Goal: Transaction & Acquisition: Purchase product/service

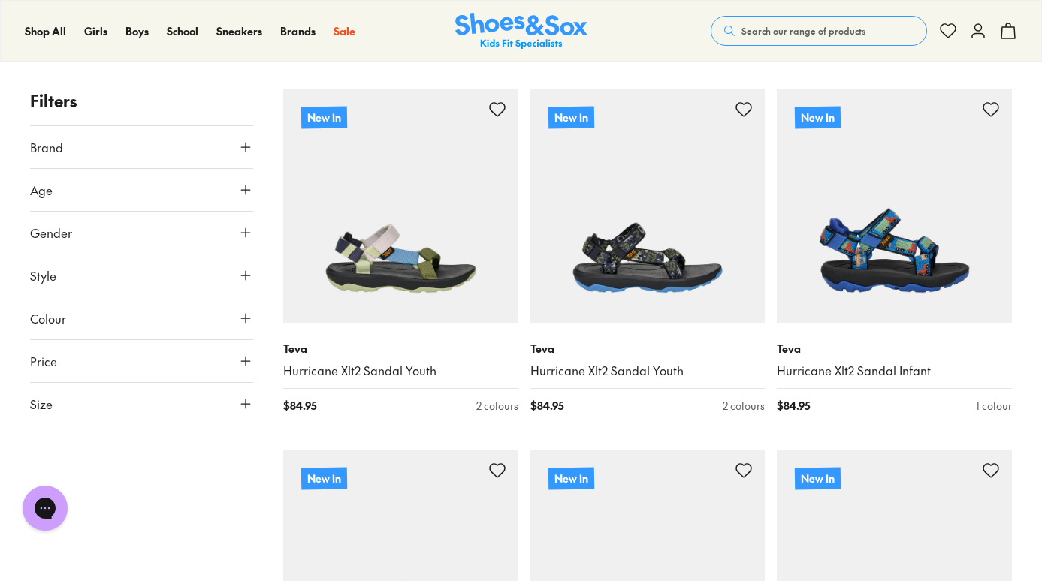
click at [50, 270] on span "Style" at bounding box center [43, 276] width 26 height 18
click at [66, 267] on button "Style" at bounding box center [141, 276] width 223 height 42
click at [122, 232] on button "Gender" at bounding box center [141, 233] width 223 height 42
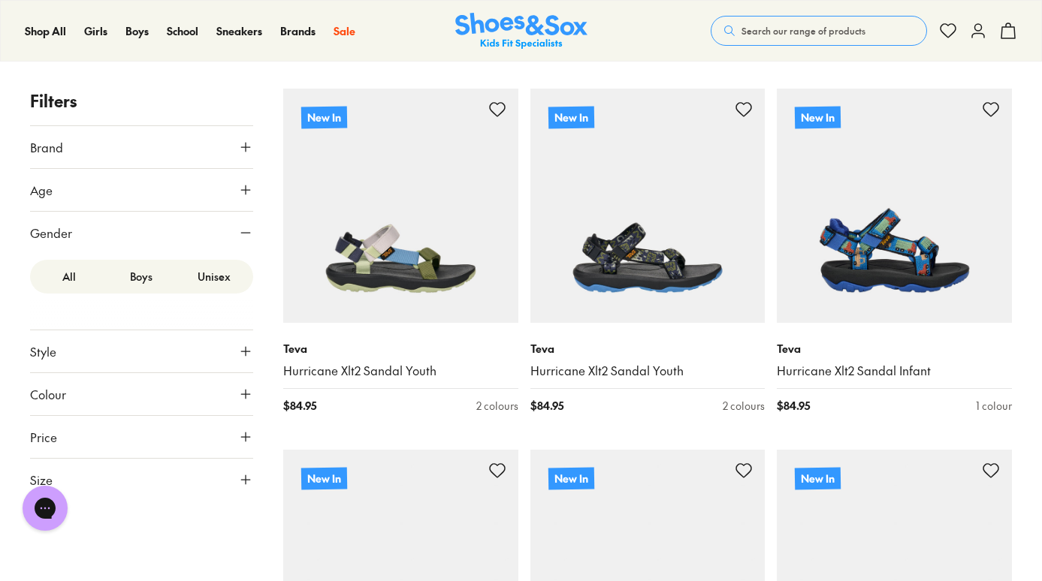
click at [146, 283] on label "Boys" at bounding box center [141, 277] width 72 height 28
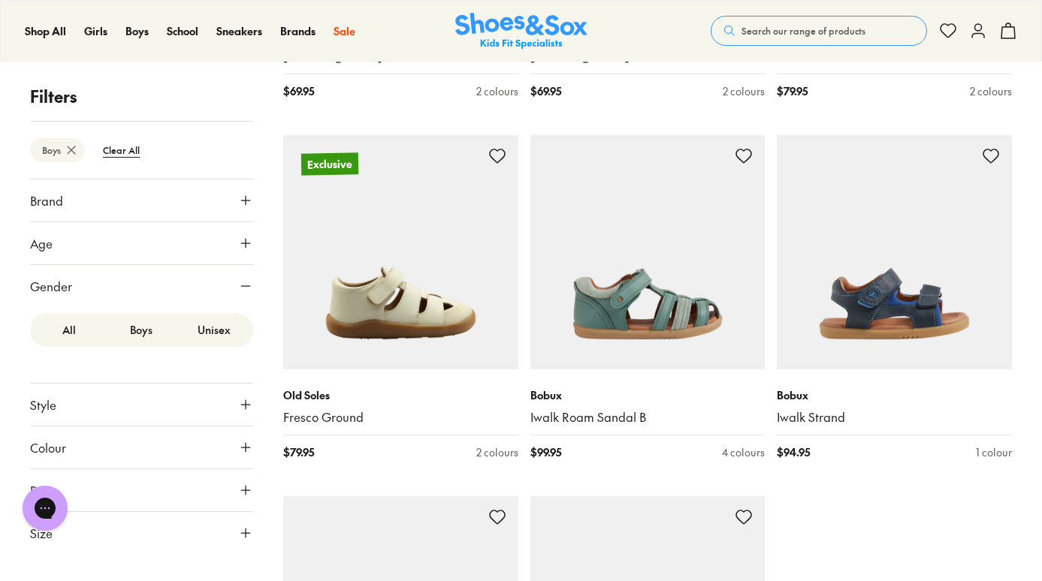
scroll to position [3456, 0]
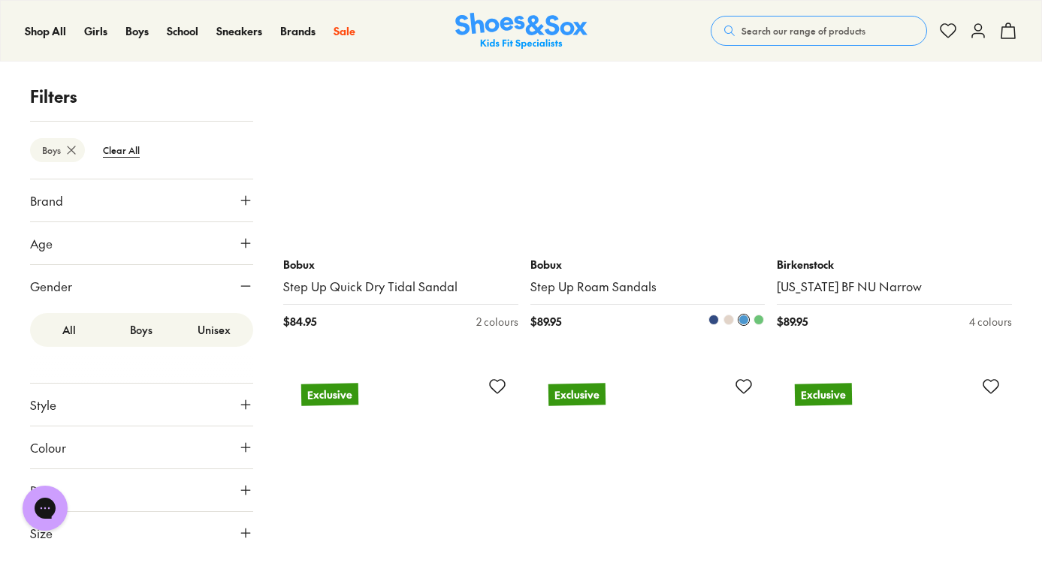
scroll to position [5619, 0]
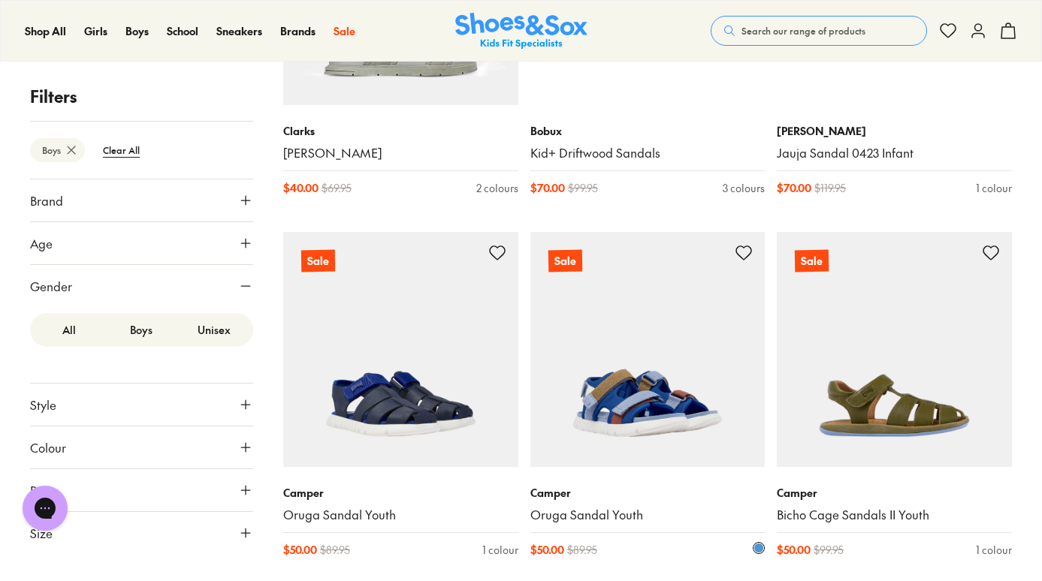
scroll to position [10730, 0]
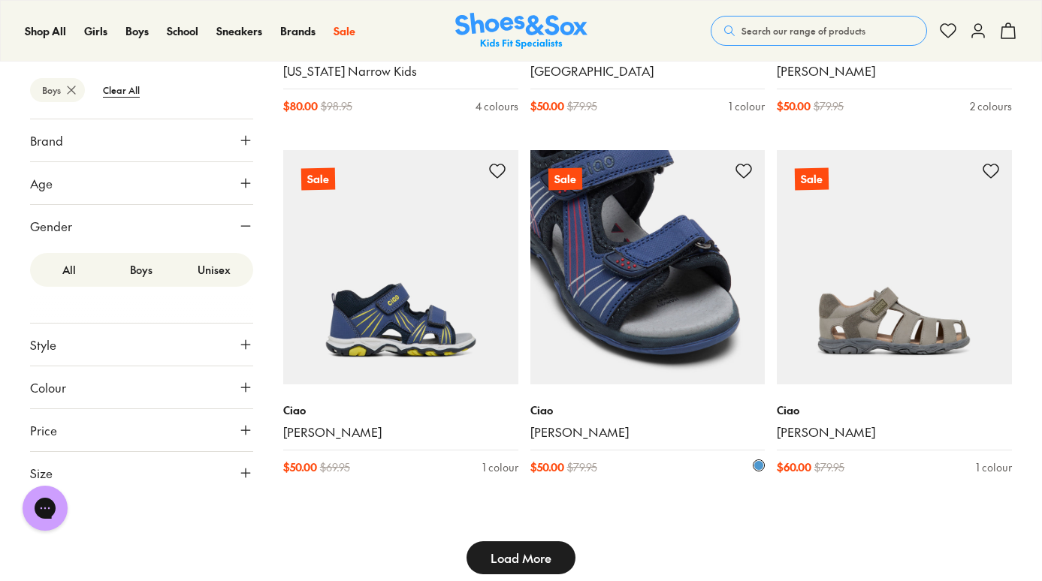
type input "***"
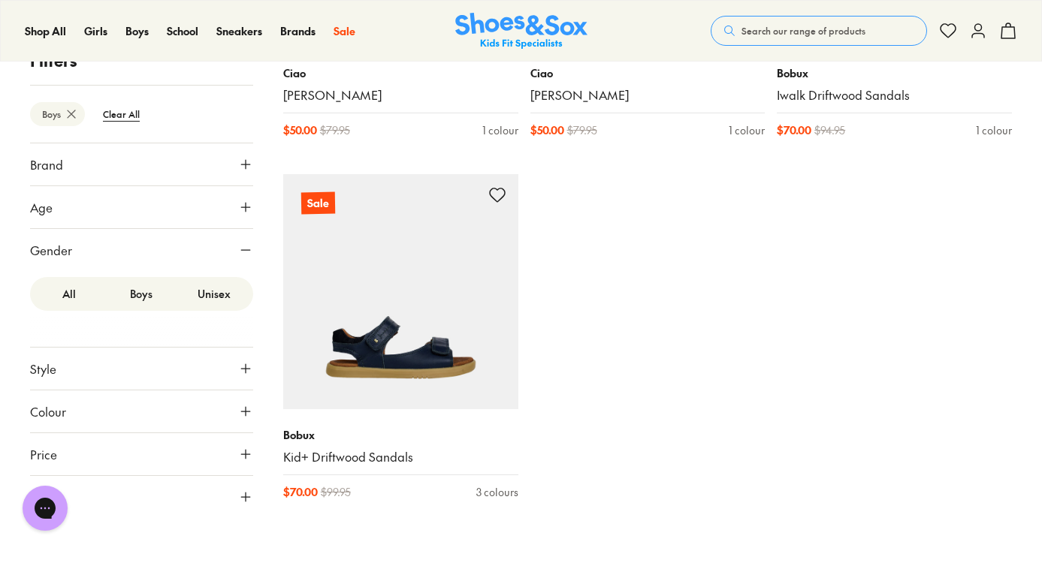
scroll to position [12960, 0]
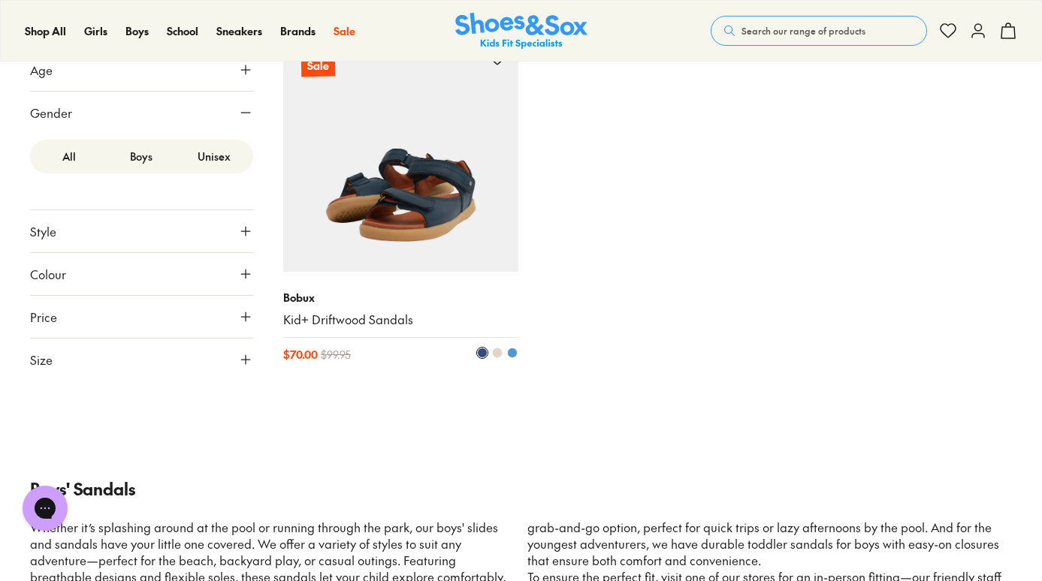
click at [457, 204] on img at bounding box center [400, 154] width 235 height 235
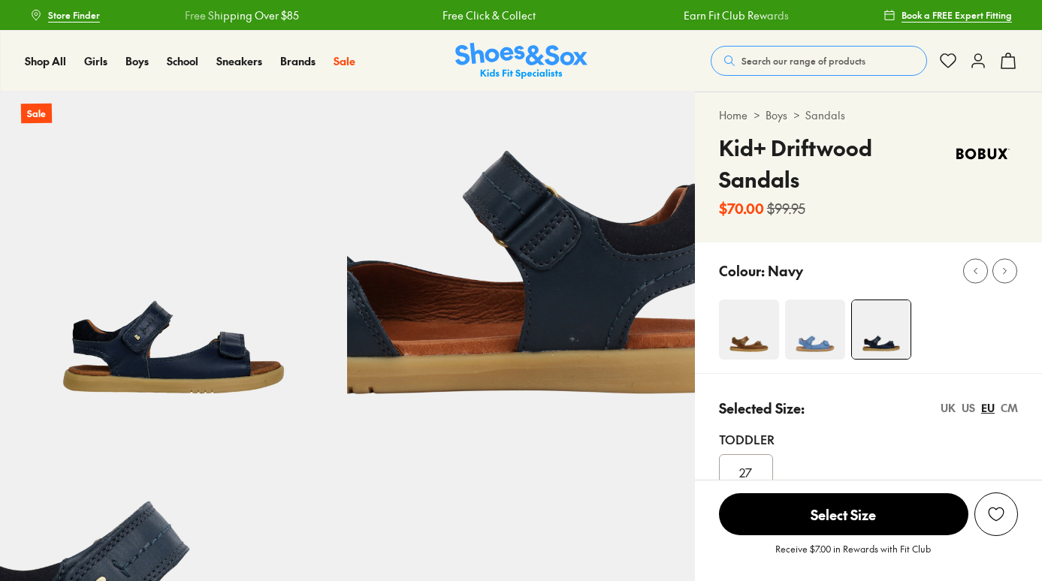
click at [228, 358] on img at bounding box center [173, 265] width 347 height 347
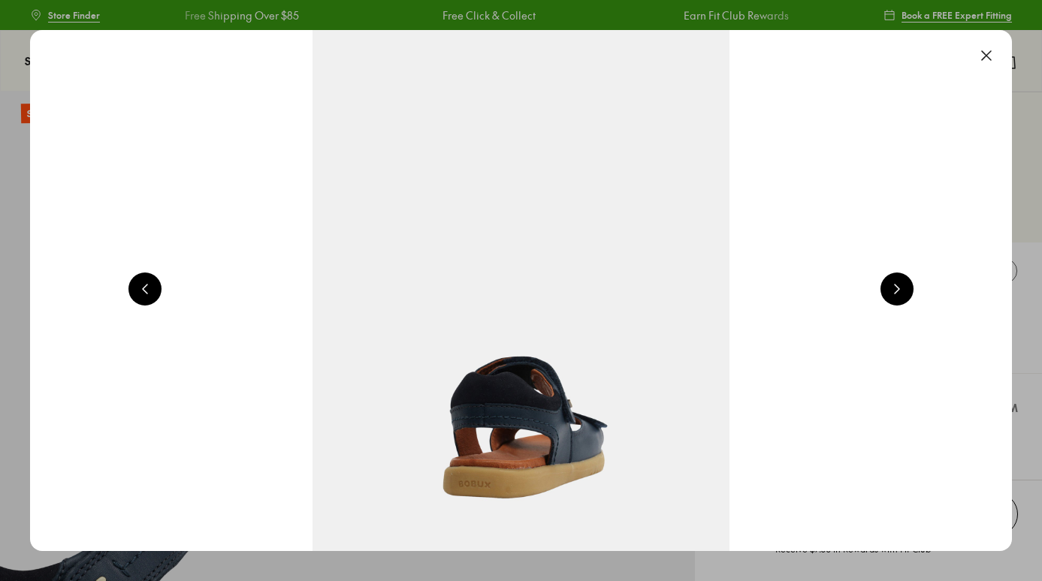
scroll to position [0, 988]
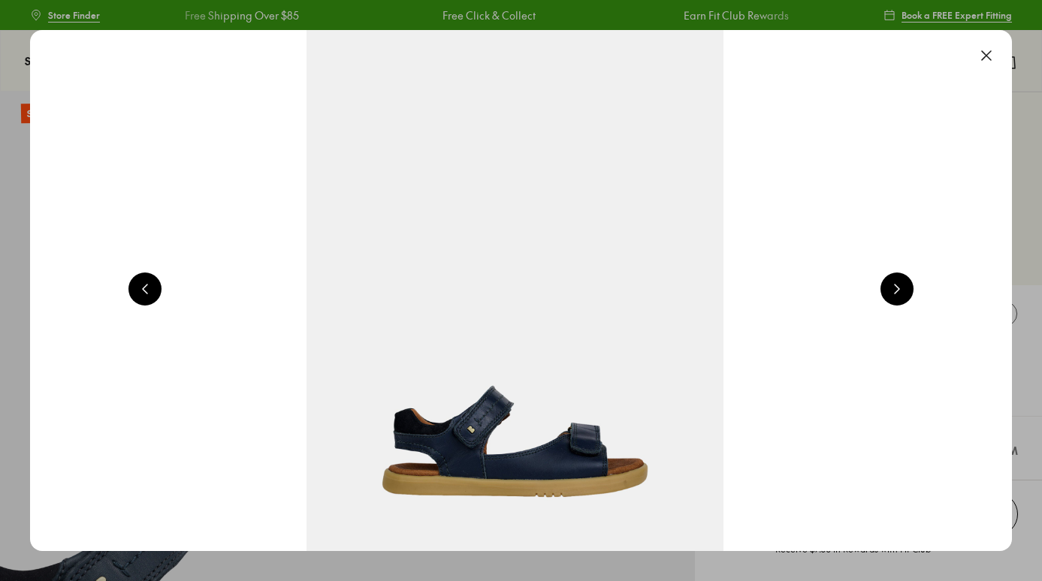
select select "*"
click at [902, 294] on button at bounding box center [896, 289] width 33 height 33
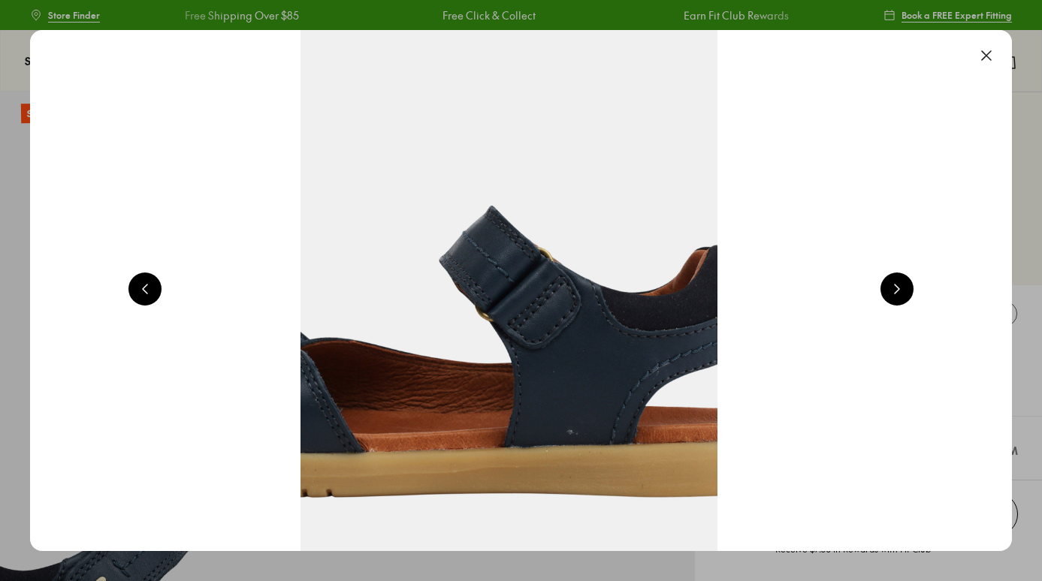
click at [902, 294] on button at bounding box center [896, 289] width 33 height 33
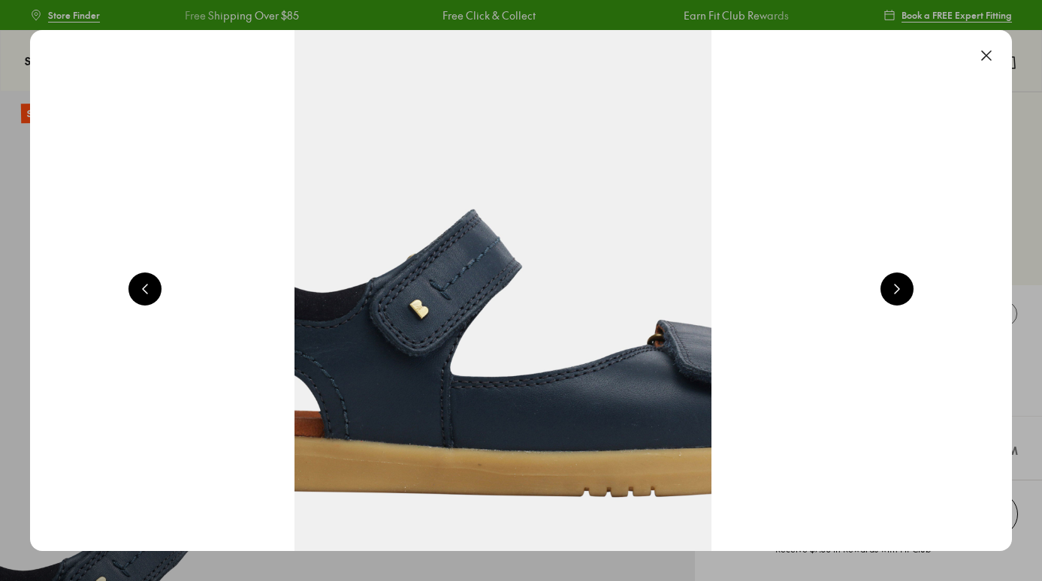
click at [902, 294] on button at bounding box center [896, 289] width 33 height 33
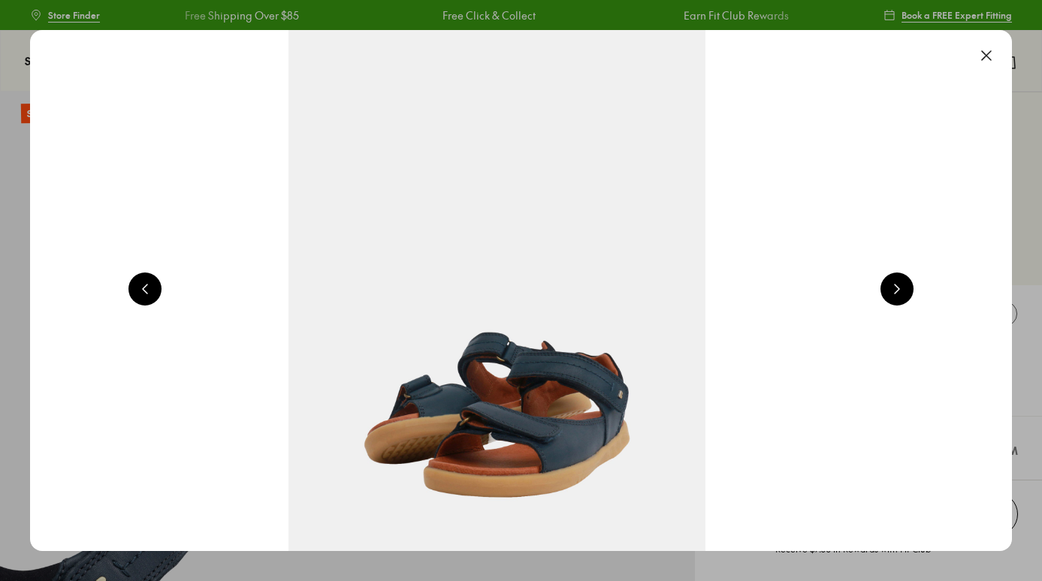
click at [902, 294] on button at bounding box center [896, 289] width 33 height 33
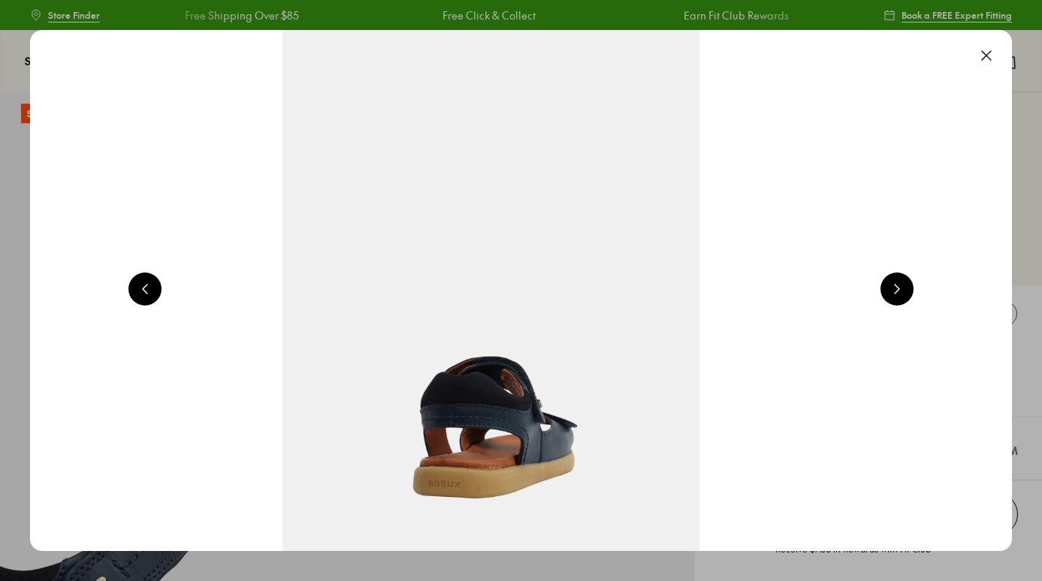
click at [902, 294] on button at bounding box center [896, 289] width 33 height 33
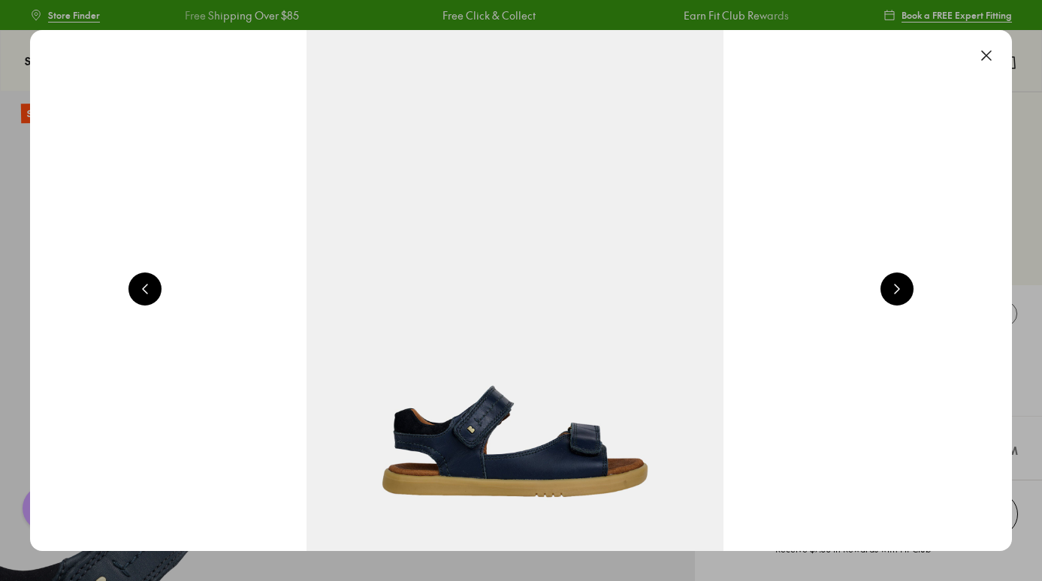
click at [992, 53] on button at bounding box center [986, 55] width 33 height 33
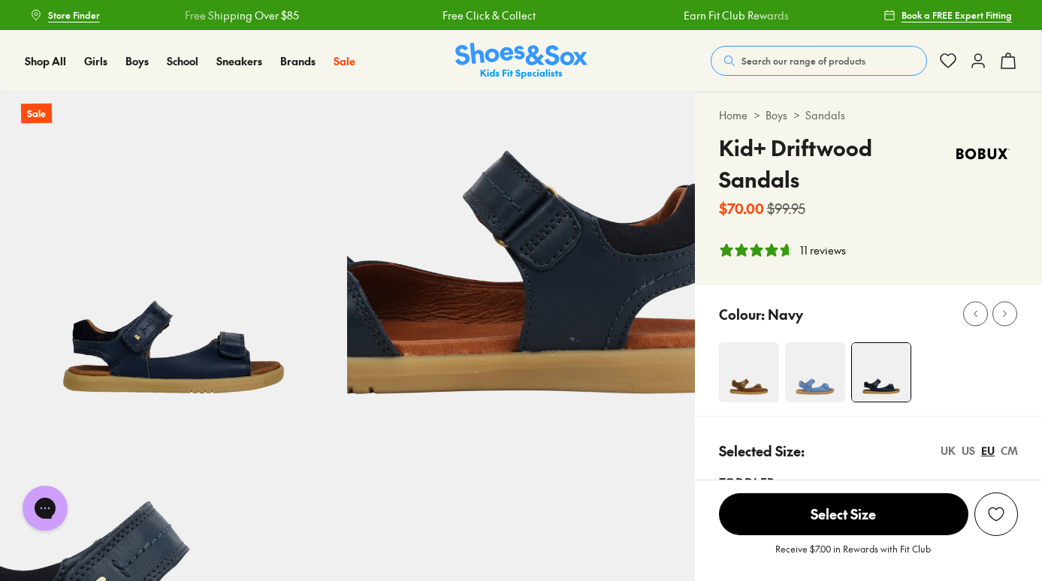
click at [826, 384] on img at bounding box center [815, 373] width 60 height 60
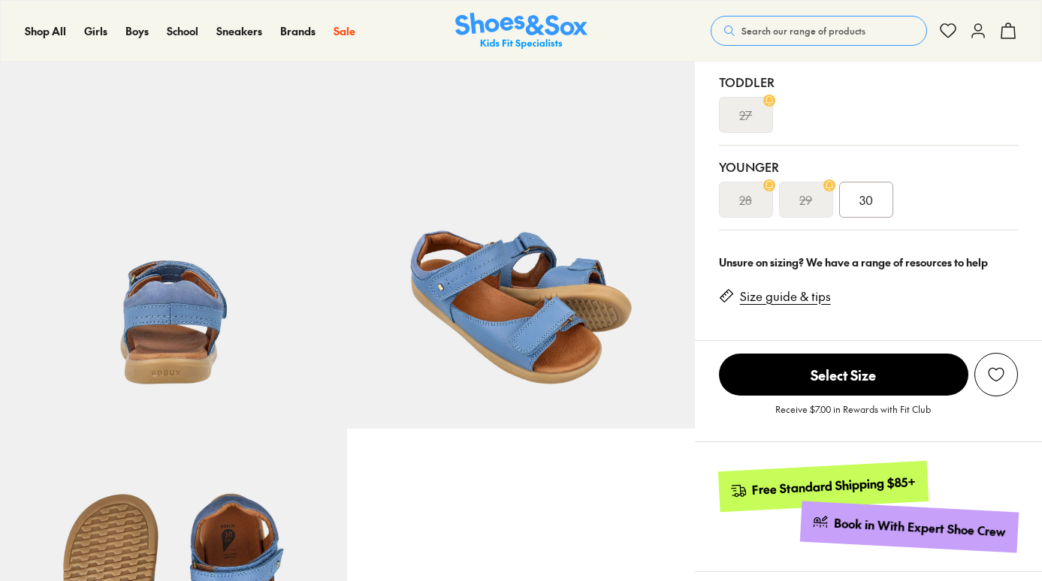
scroll to position [358, 0]
select select "*"
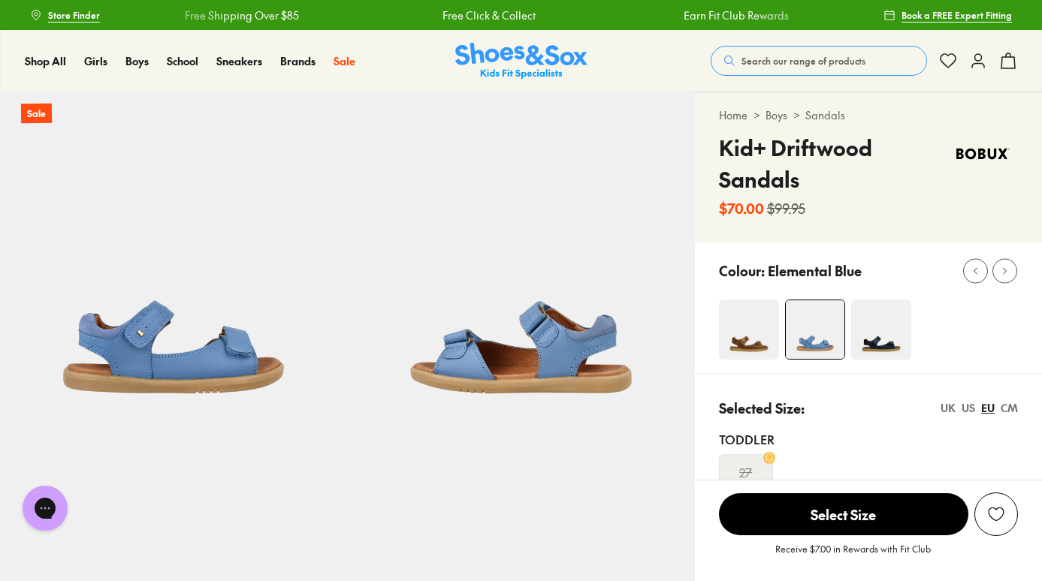
scroll to position [0, 0]
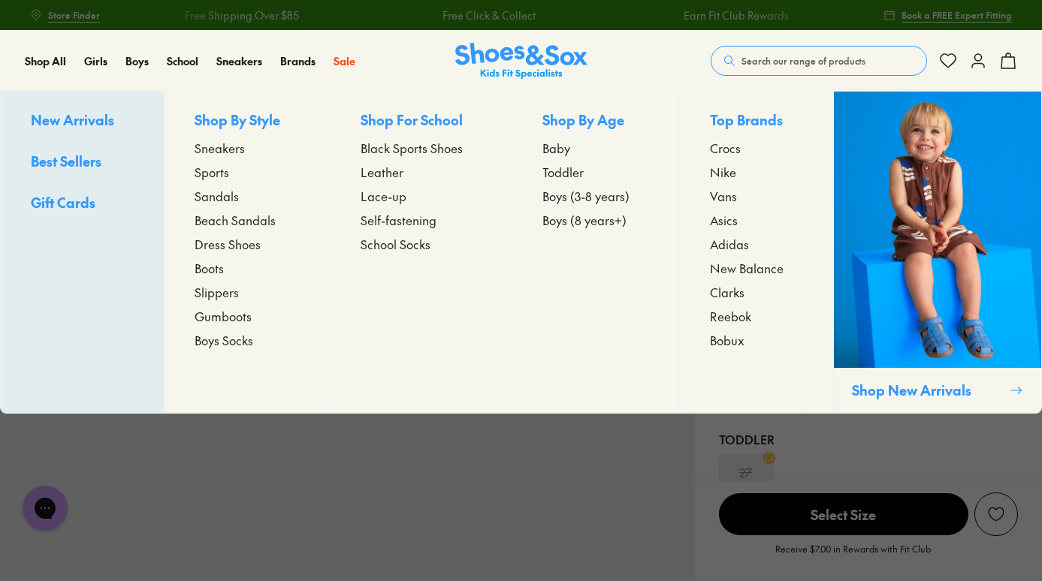
click at [225, 203] on span "Sandals" at bounding box center [217, 196] width 44 height 18
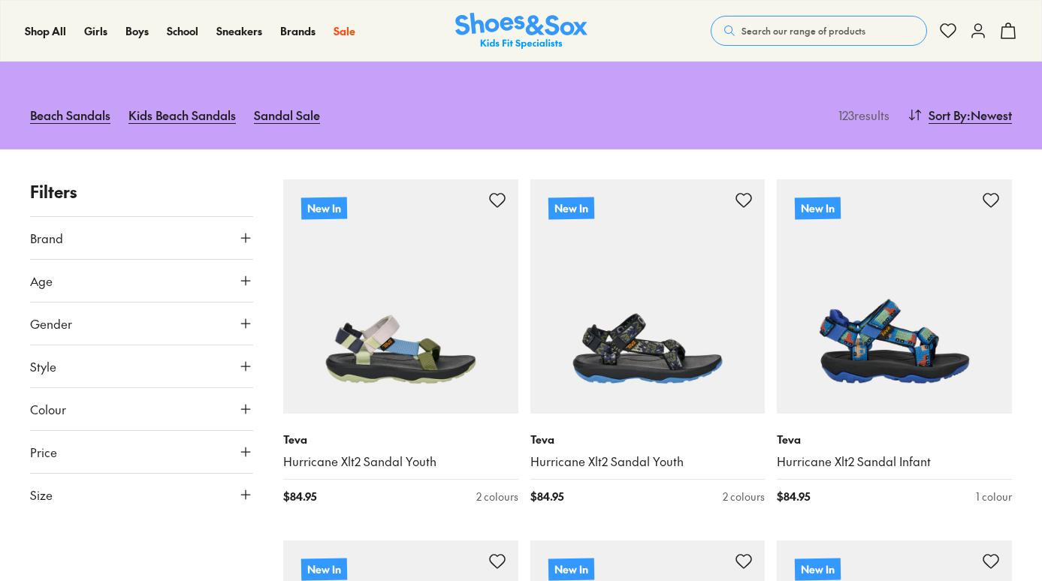
scroll to position [179, 0]
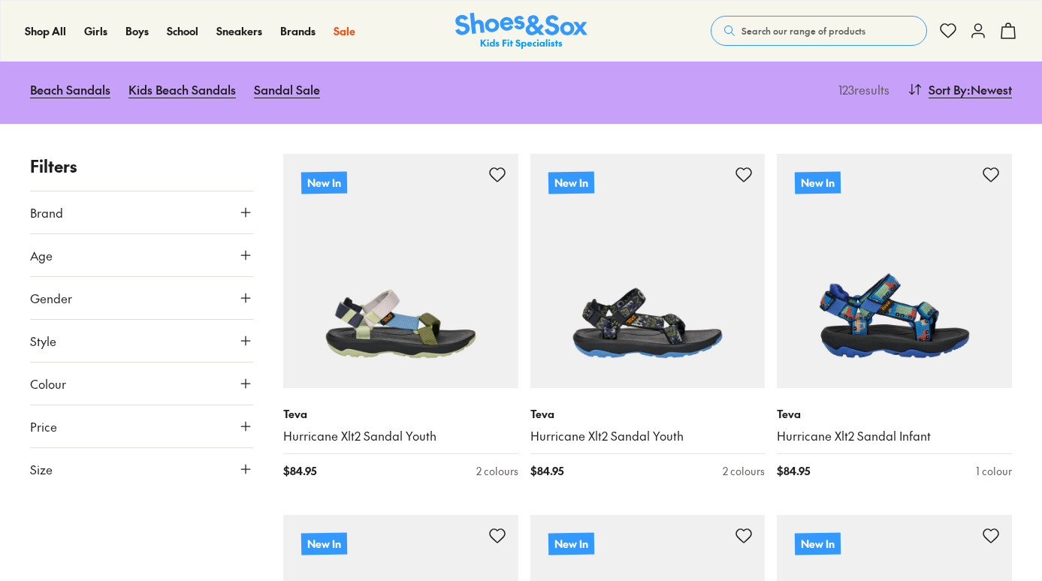
click at [32, 338] on span "Style" at bounding box center [43, 341] width 26 height 18
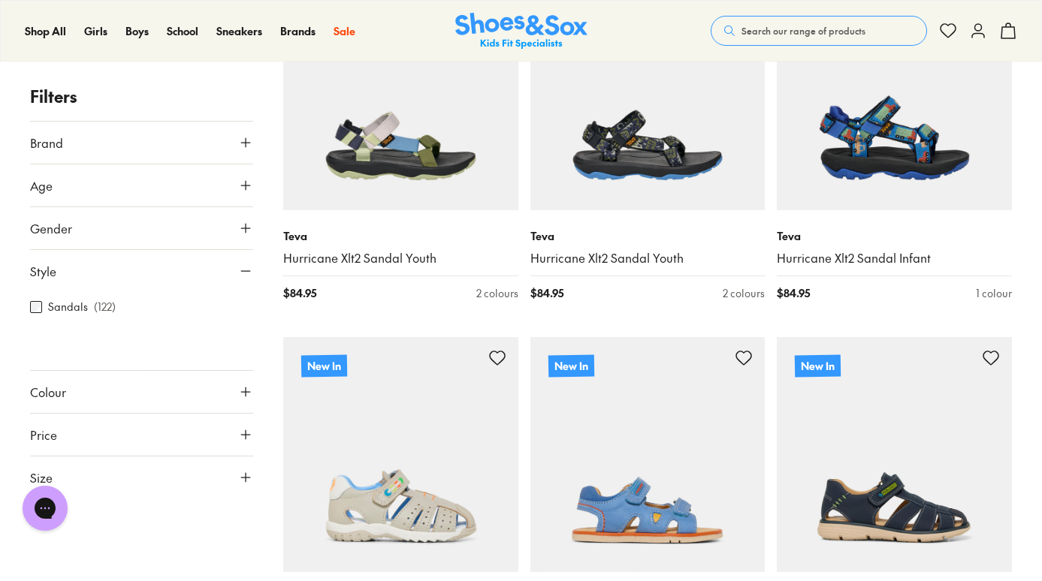
scroll to position [444, 0]
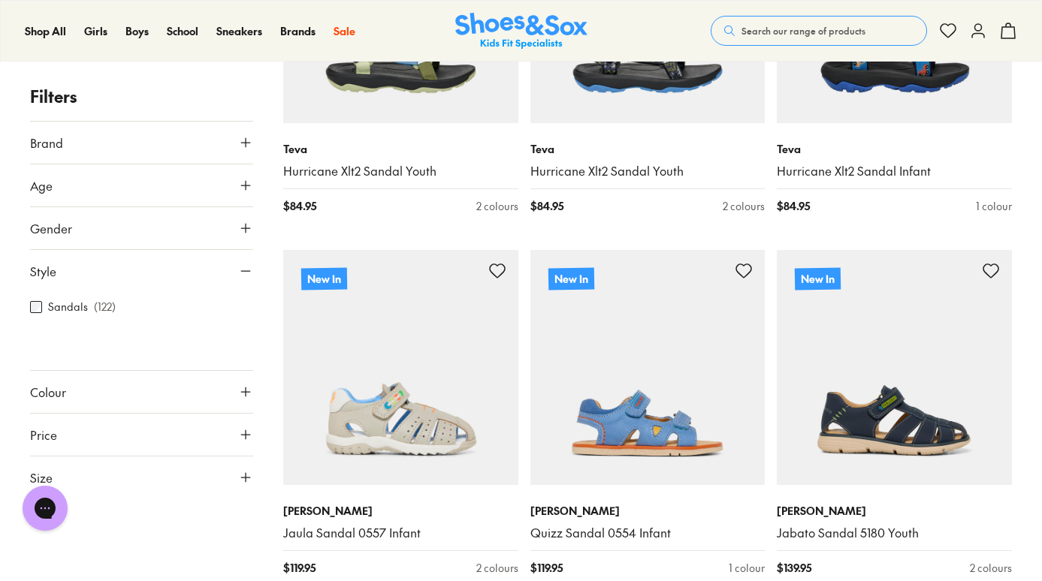
click at [50, 398] on span "Colour" at bounding box center [48, 392] width 36 height 18
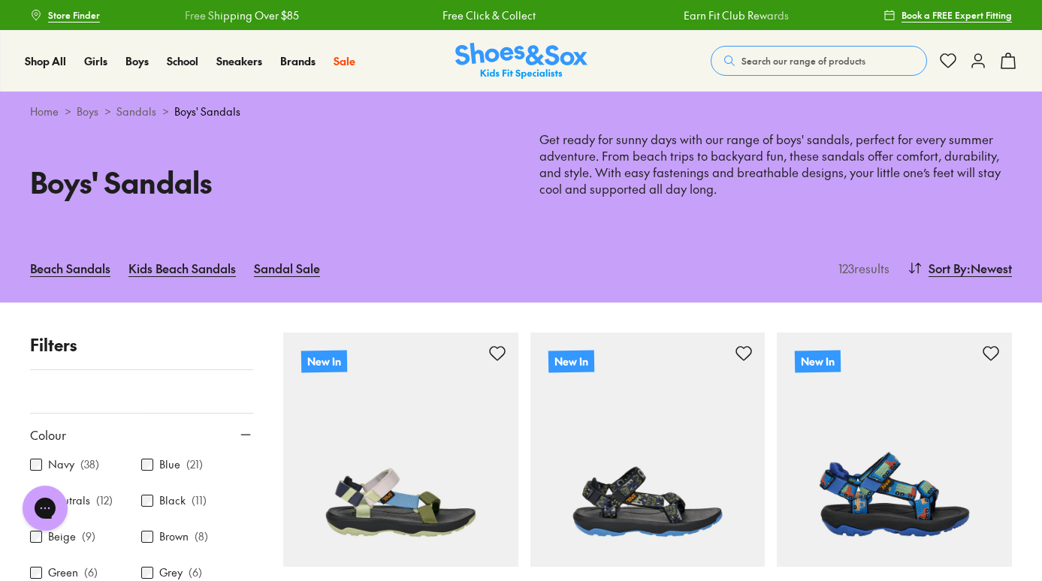
scroll to position [0, 0]
click at [997, 271] on span ": Newest" at bounding box center [989, 268] width 45 height 18
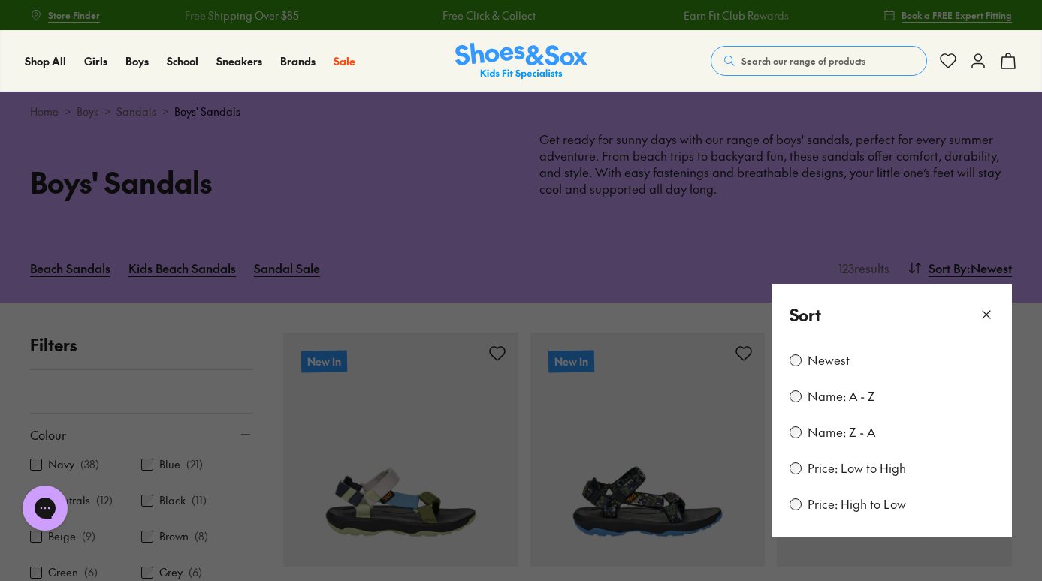
click at [845, 500] on label "Price: High to Low" at bounding box center [857, 505] width 98 height 17
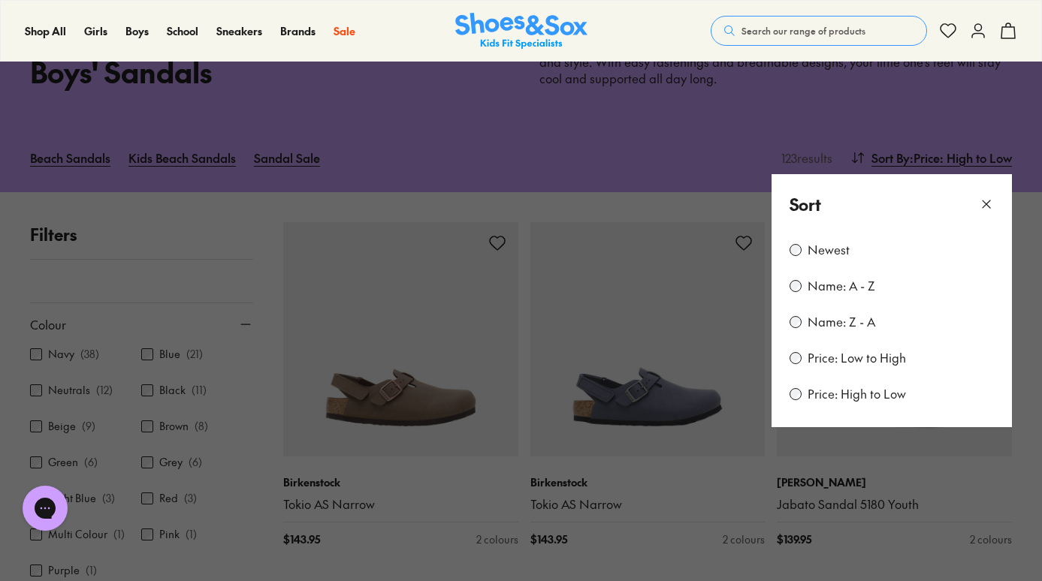
click at [724, 200] on button at bounding box center [521, 290] width 1042 height 581
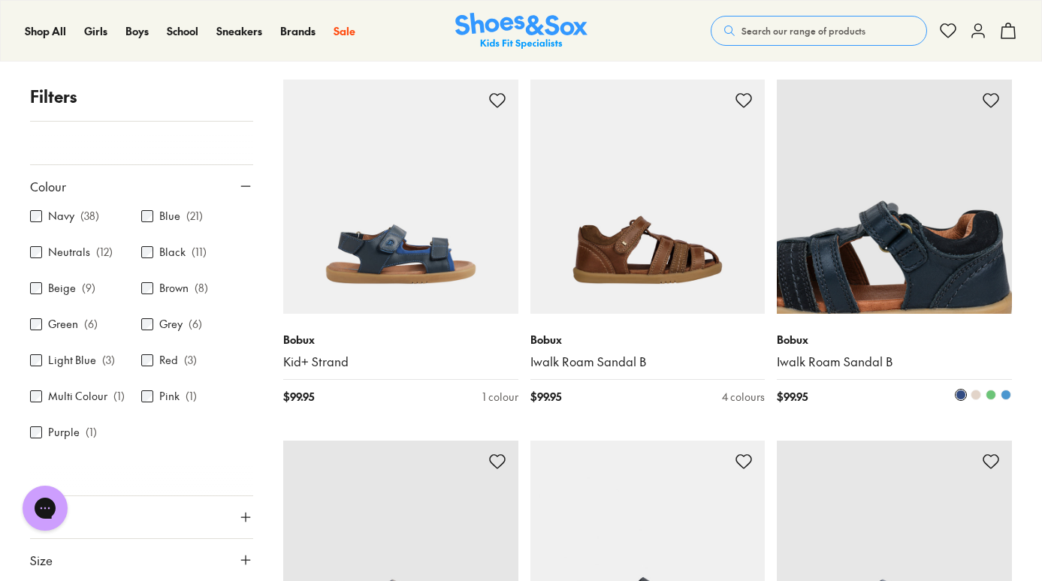
scroll to position [2816, 0]
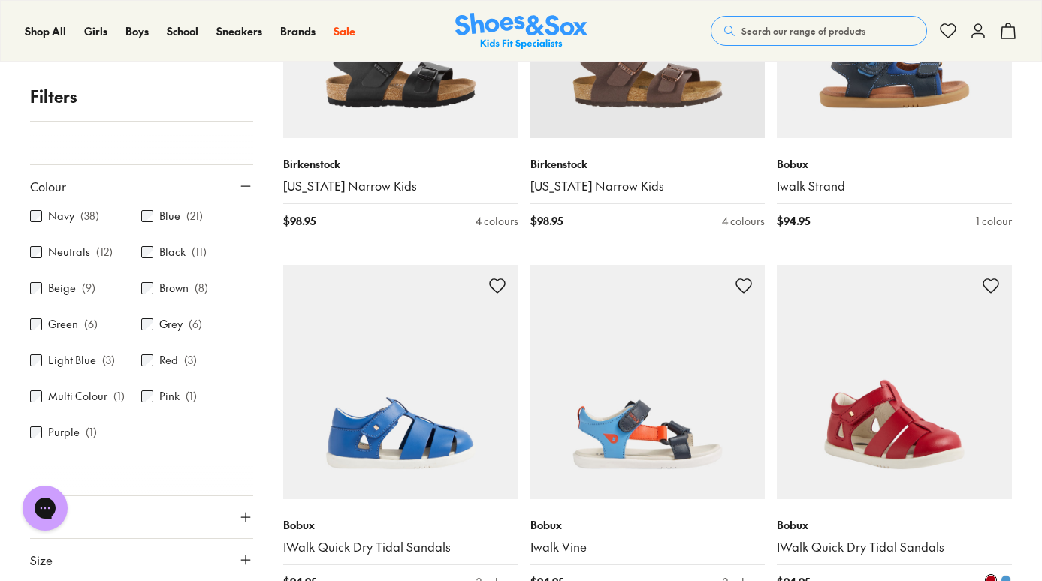
scroll to position [3289, 0]
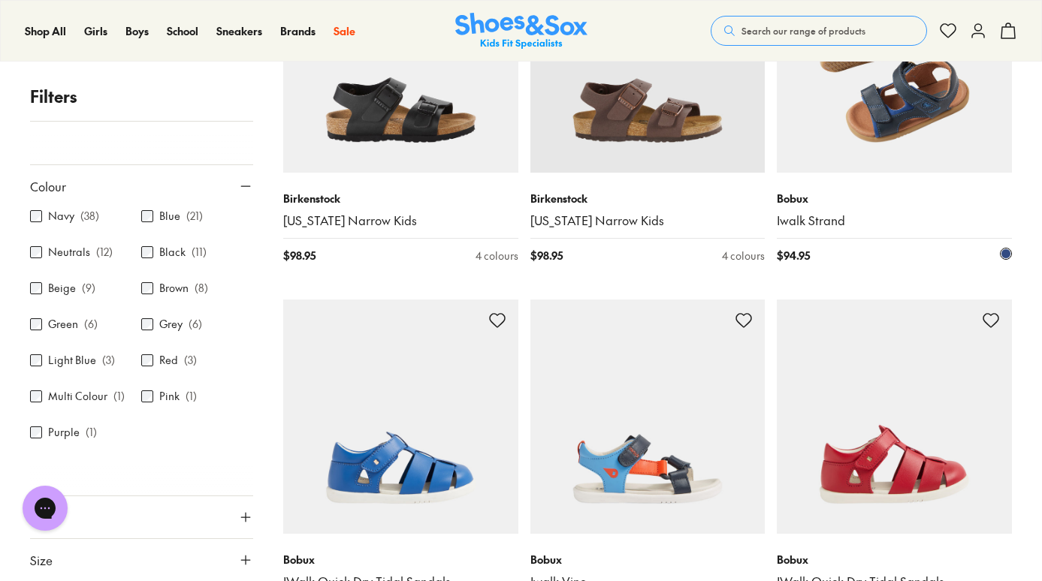
type input "***"
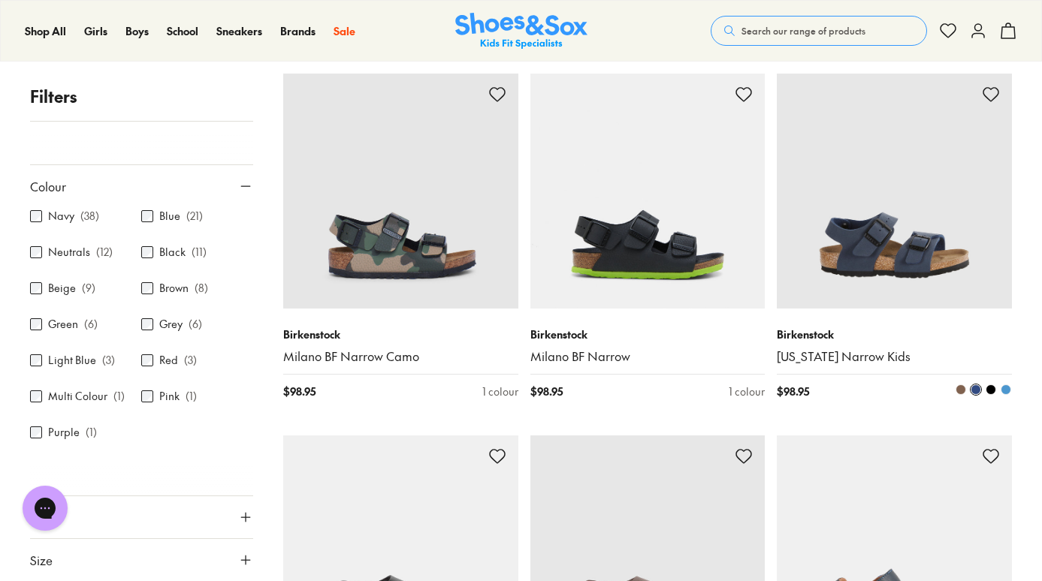
scroll to position [2413, 0]
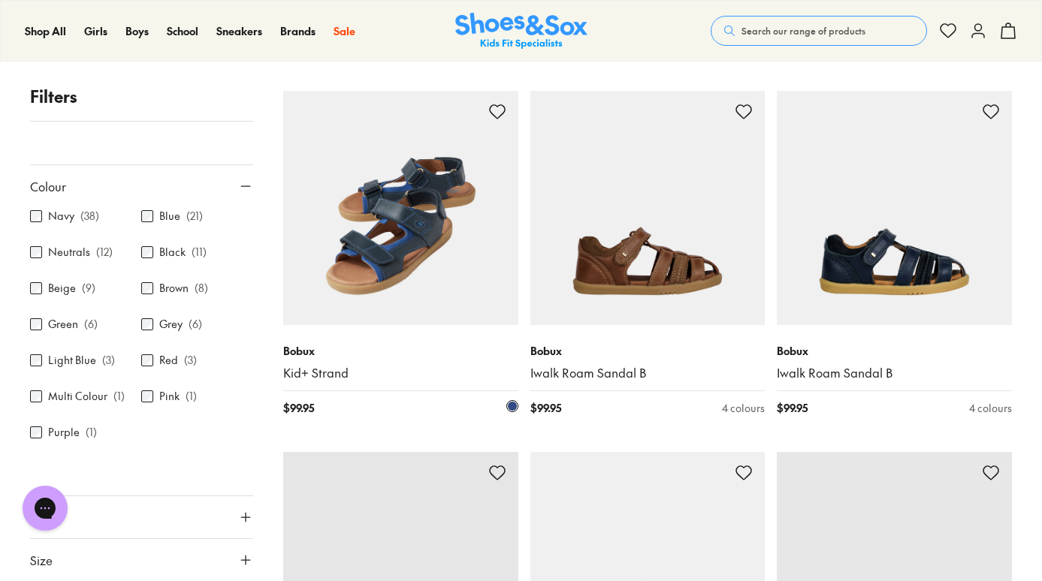
click at [445, 204] on img at bounding box center [400, 208] width 235 height 235
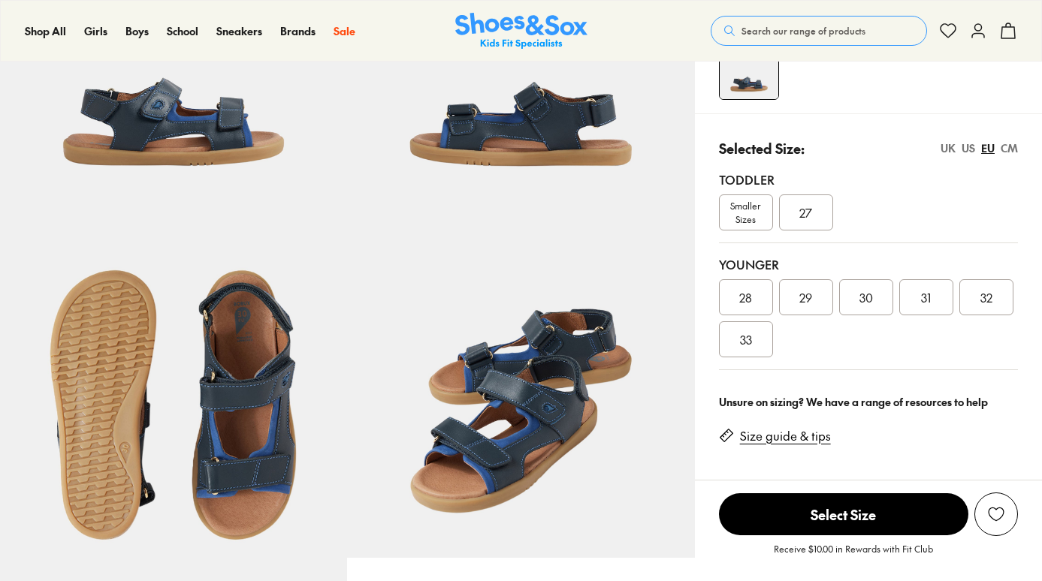
scroll to position [328, 0]
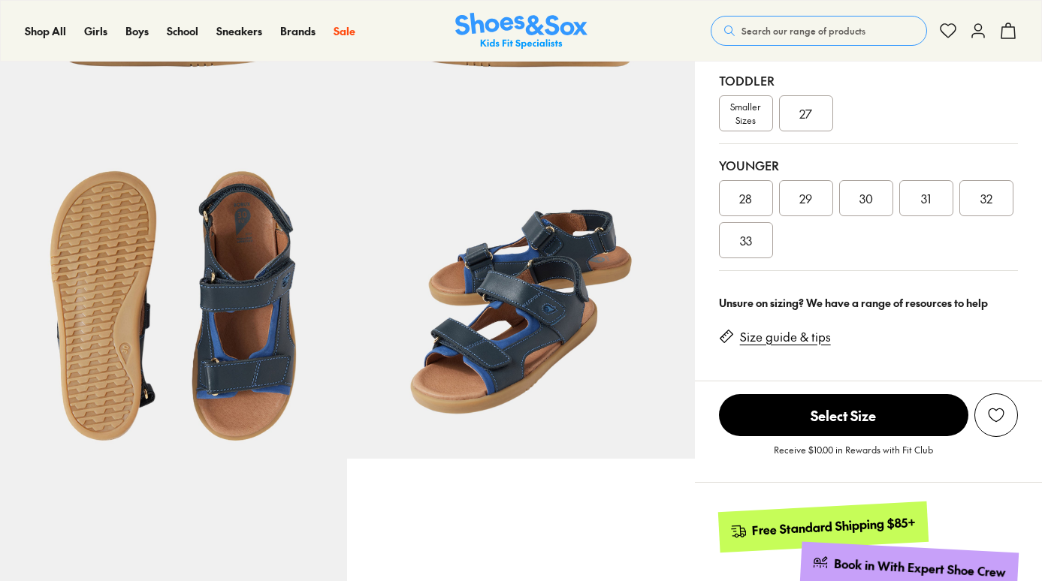
select select "*"
click at [536, 330] on img at bounding box center [520, 284] width 347 height 347
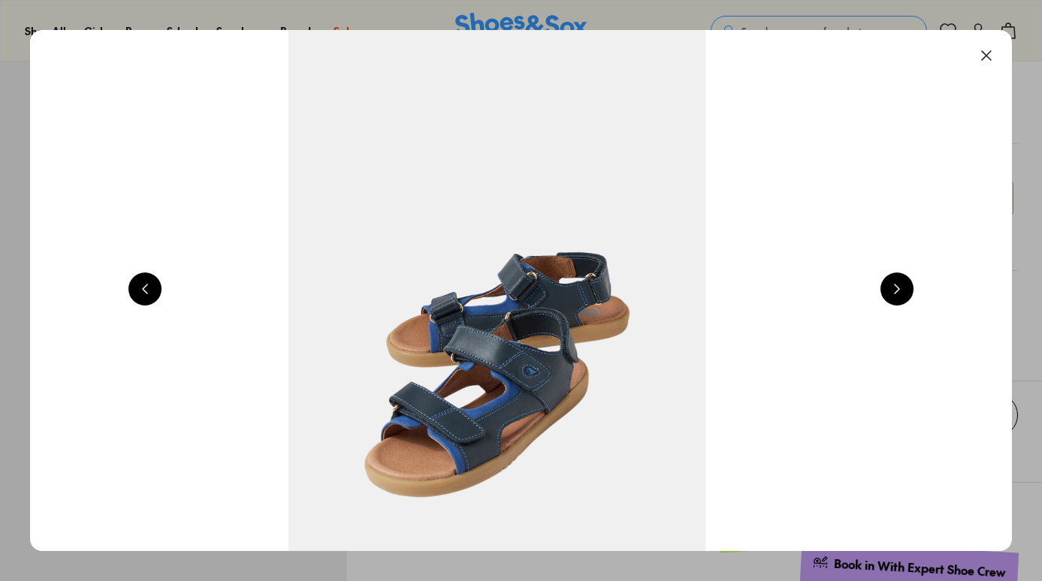
click at [913, 289] on button at bounding box center [896, 289] width 33 height 33
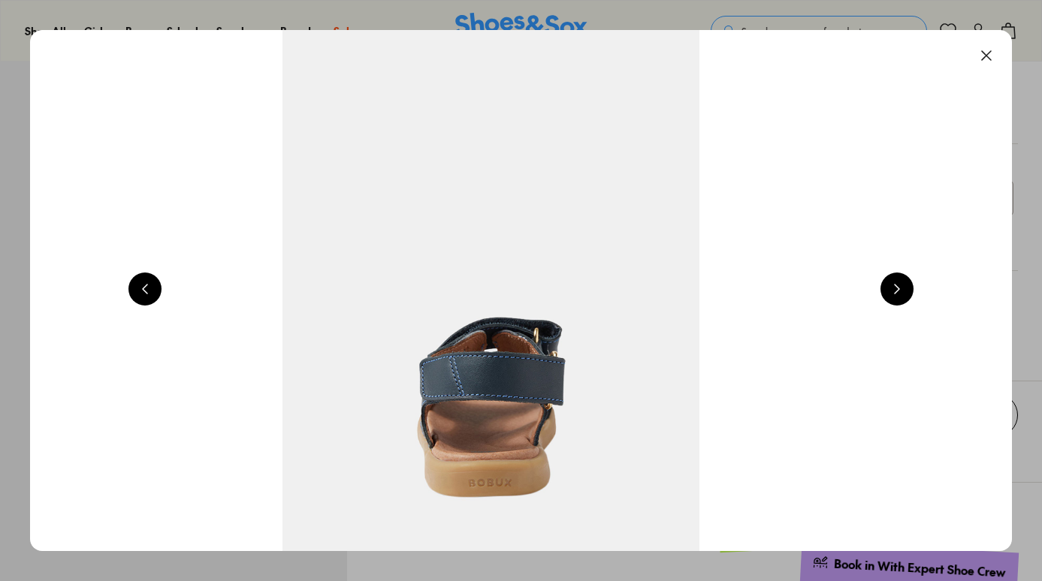
click at [913, 289] on button at bounding box center [896, 289] width 33 height 33
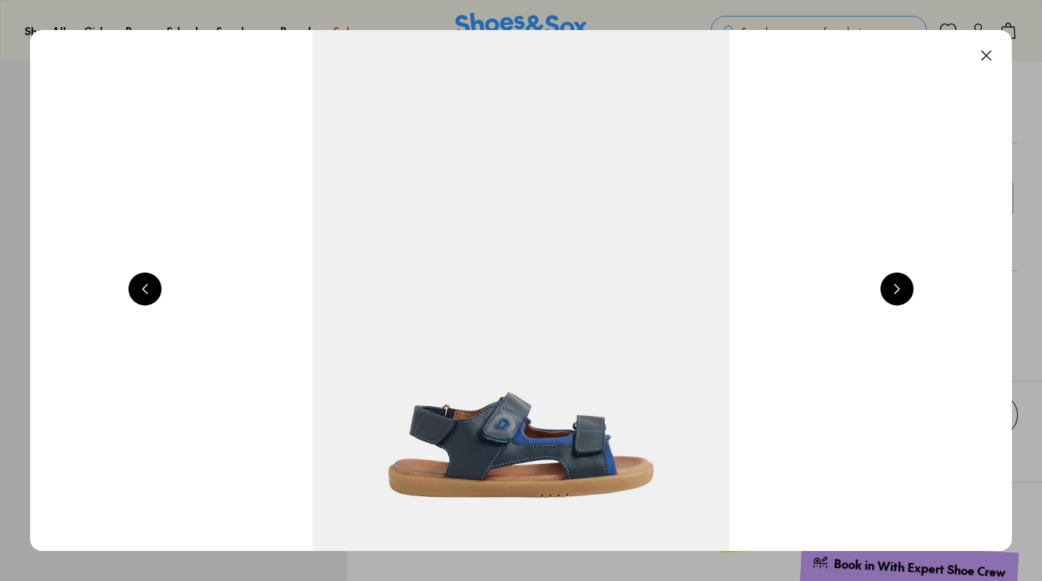
scroll to position [0, 0]
click at [913, 289] on button at bounding box center [896, 289] width 33 height 33
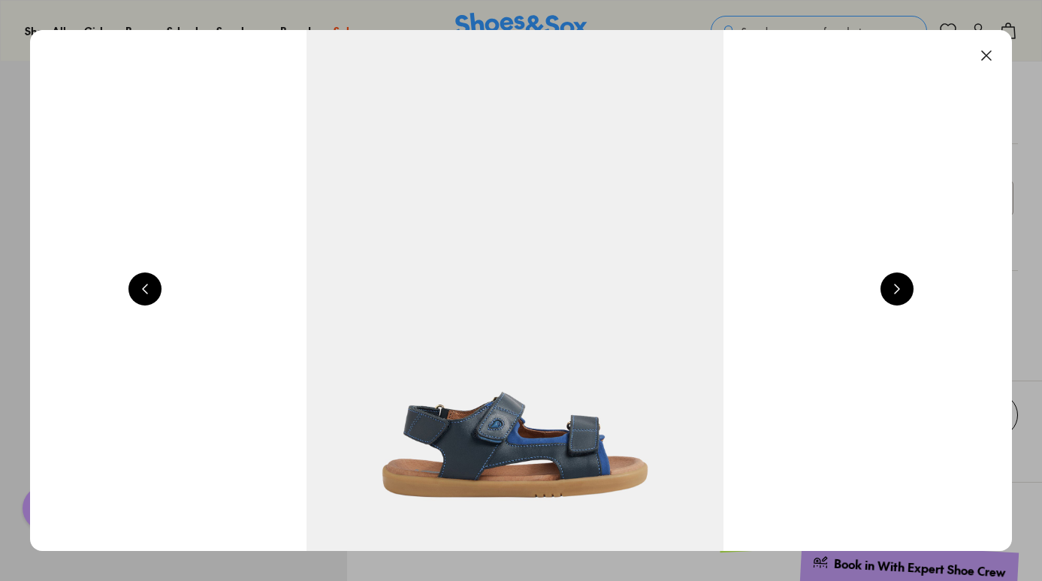
click at [913, 290] on button at bounding box center [896, 289] width 33 height 33
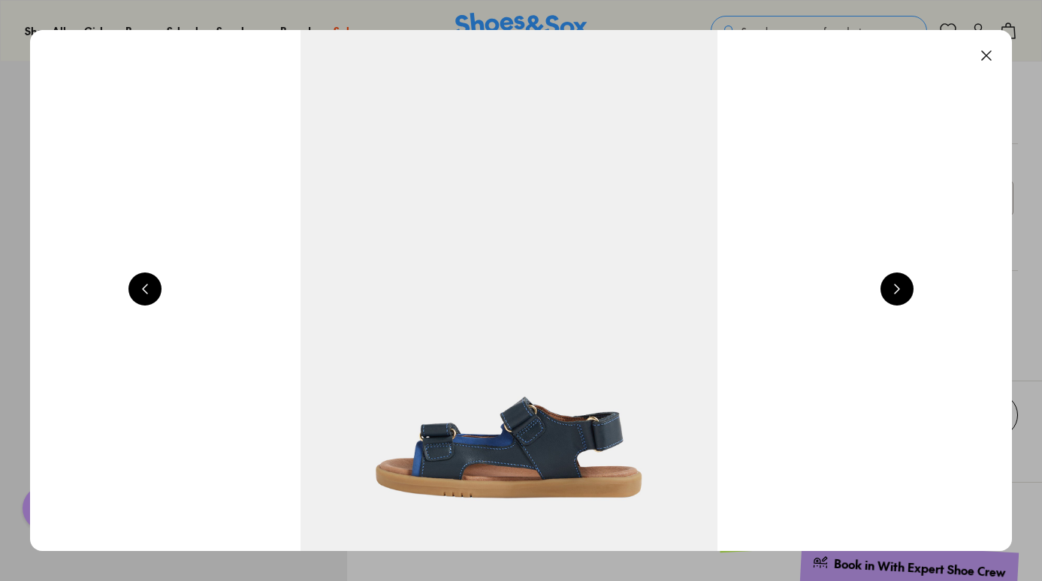
click at [909, 294] on button at bounding box center [896, 289] width 33 height 33
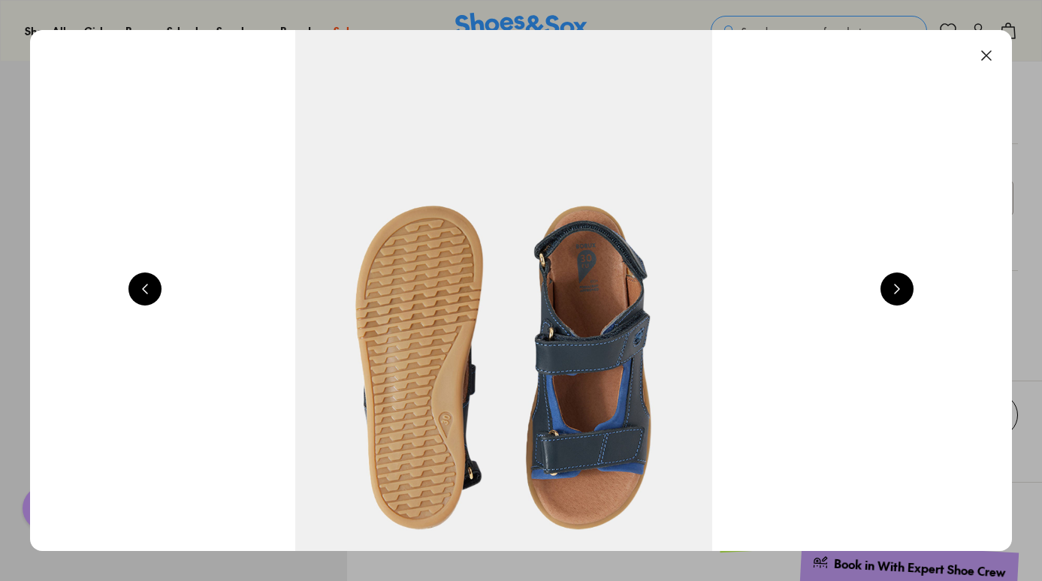
scroll to position [0, 2963]
click at [909, 294] on button at bounding box center [896, 289] width 33 height 33
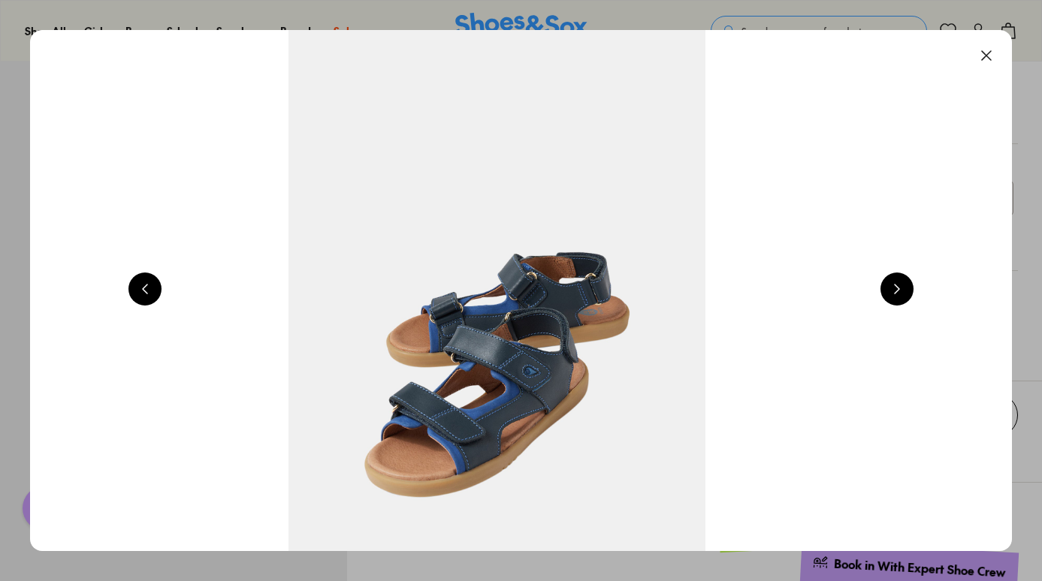
click at [909, 294] on button at bounding box center [896, 289] width 33 height 33
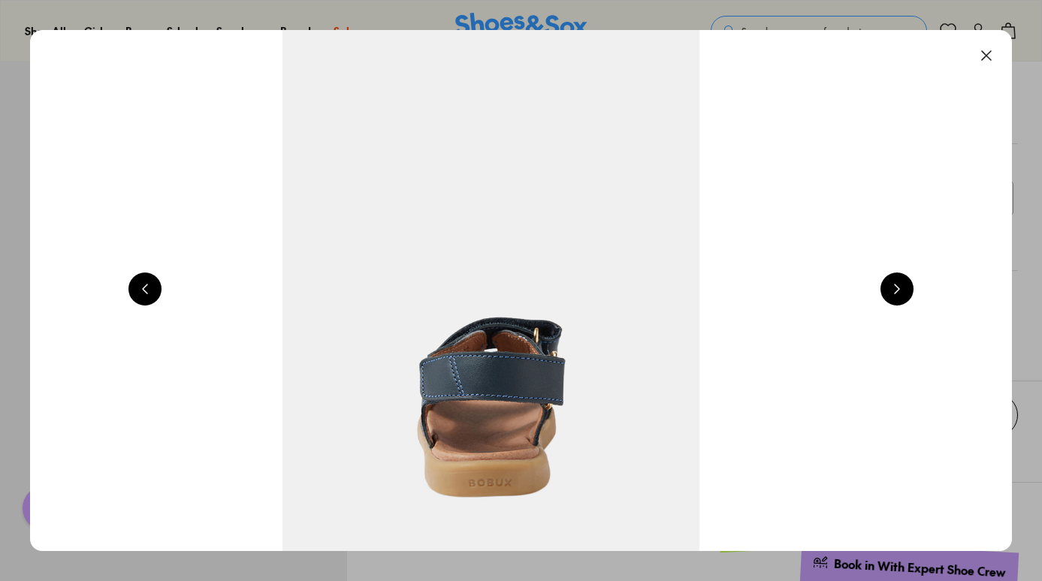
click at [909, 294] on button at bounding box center [896, 289] width 33 height 33
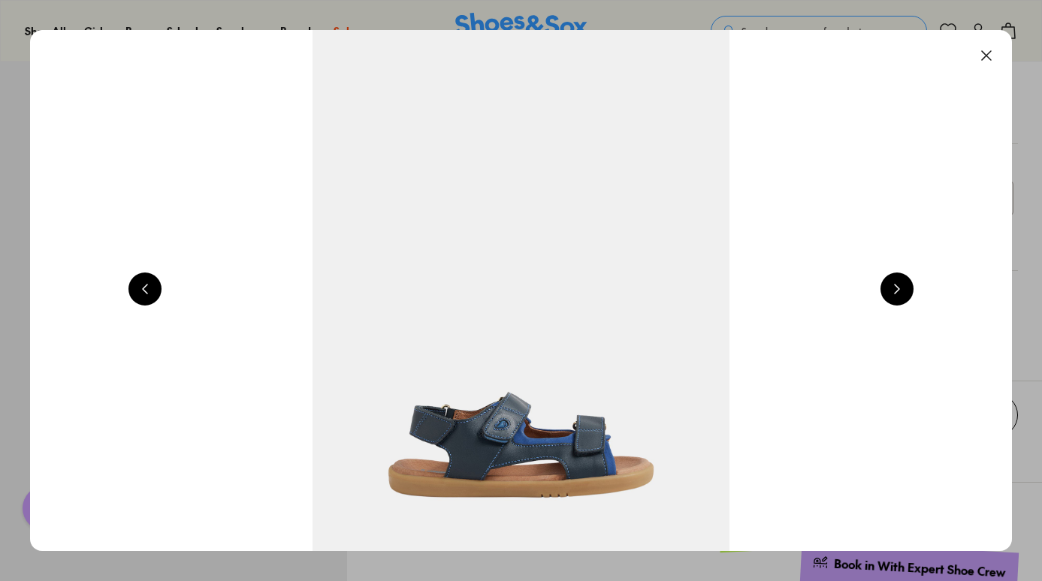
click at [909, 294] on button at bounding box center [896, 289] width 33 height 33
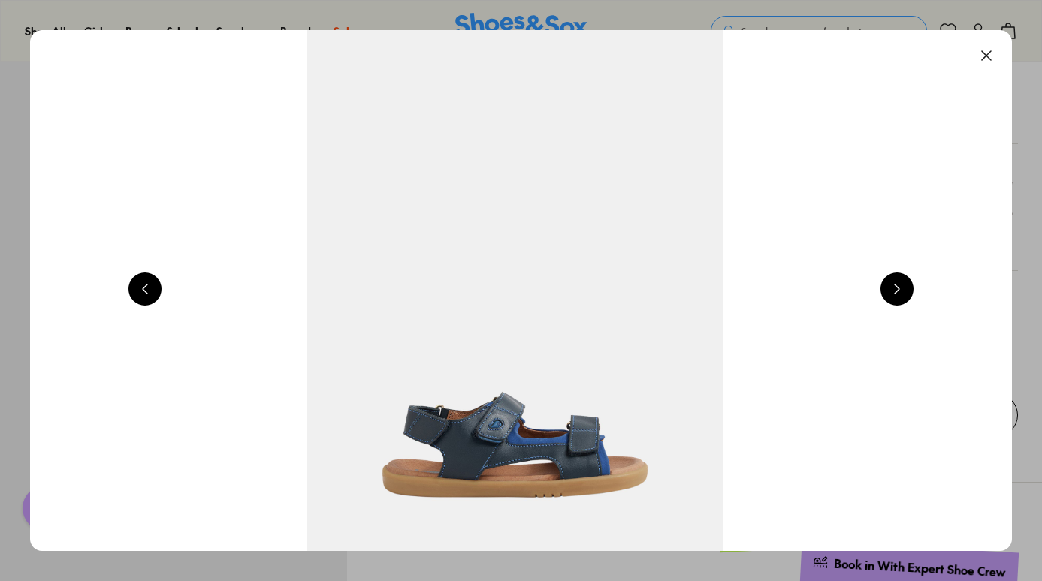
click at [909, 294] on button at bounding box center [896, 289] width 33 height 33
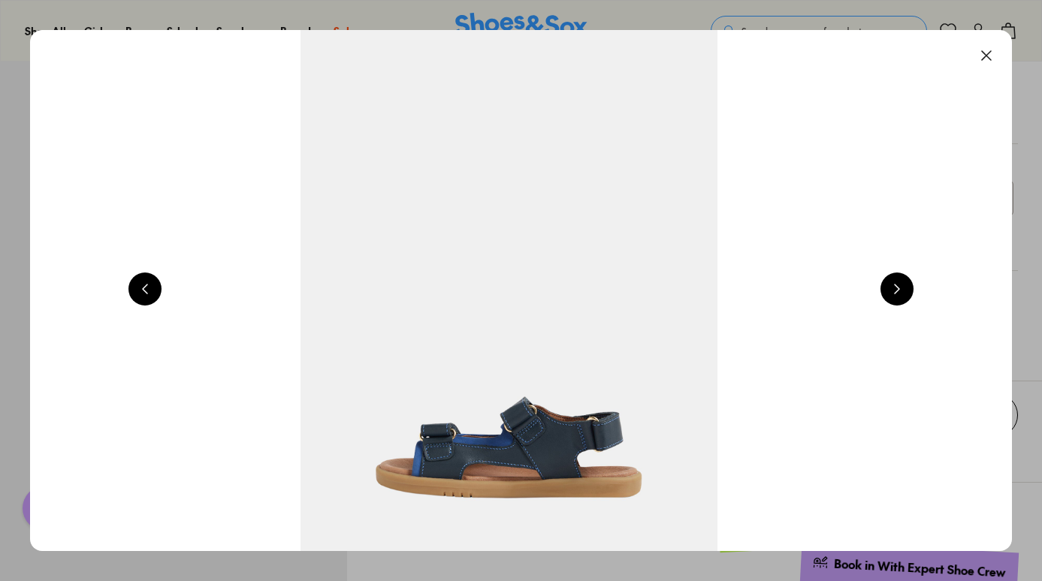
click at [898, 282] on button at bounding box center [896, 289] width 33 height 33
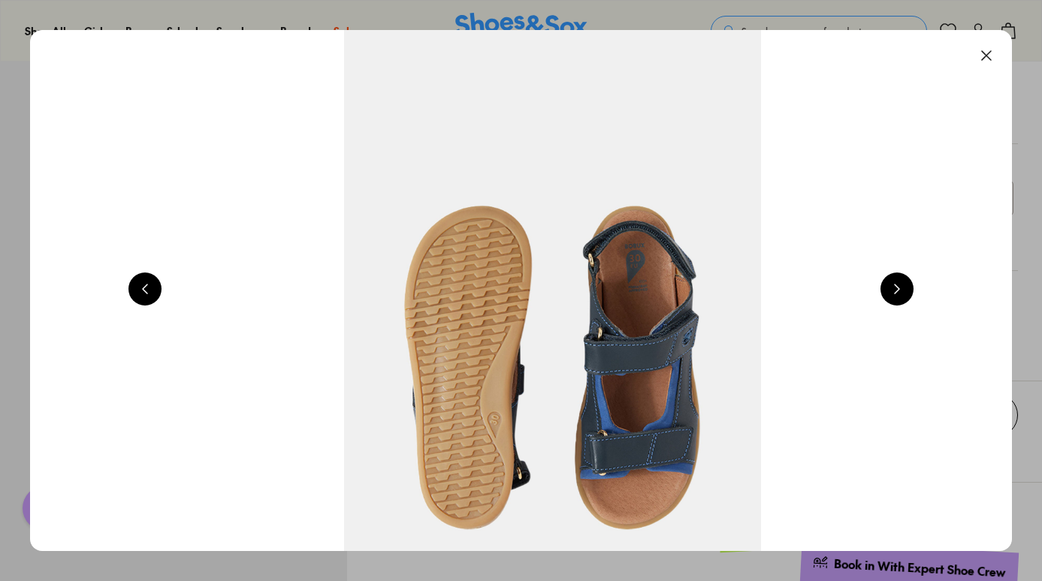
click at [898, 282] on button at bounding box center [896, 289] width 33 height 33
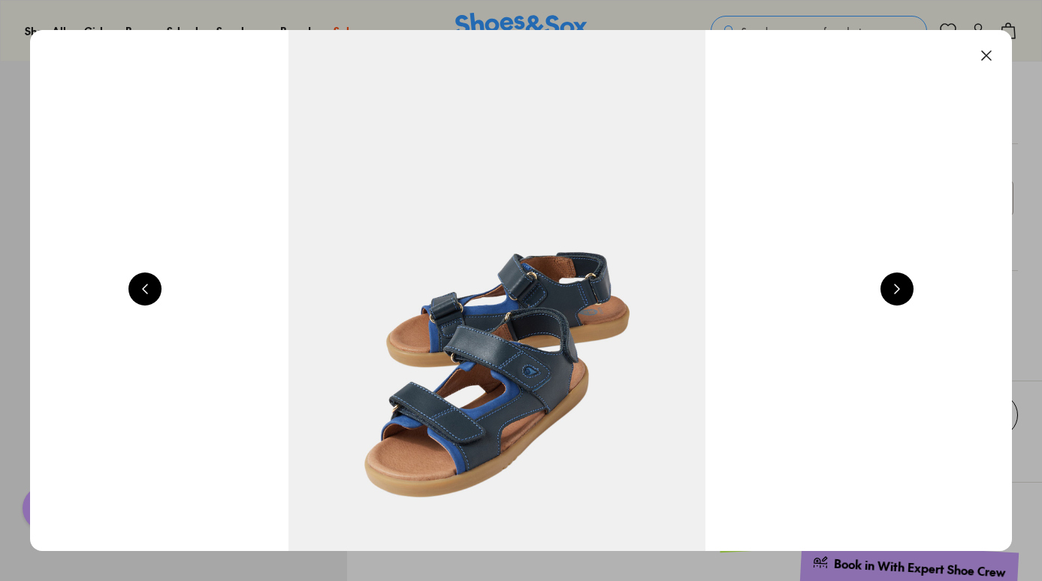
click at [898, 282] on button at bounding box center [896, 289] width 33 height 33
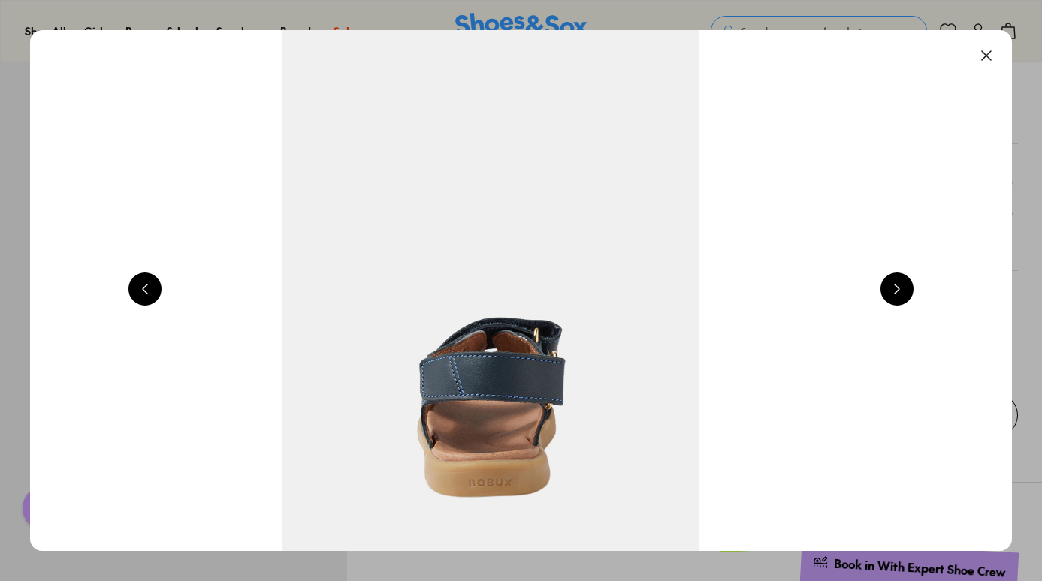
click at [898, 282] on button at bounding box center [896, 289] width 33 height 33
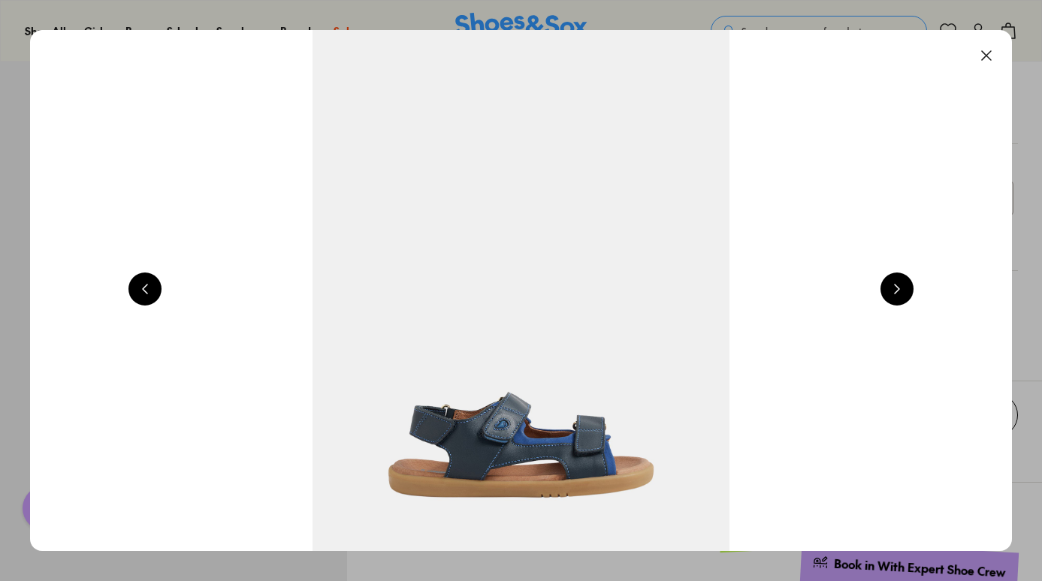
click at [898, 282] on button at bounding box center [896, 289] width 33 height 33
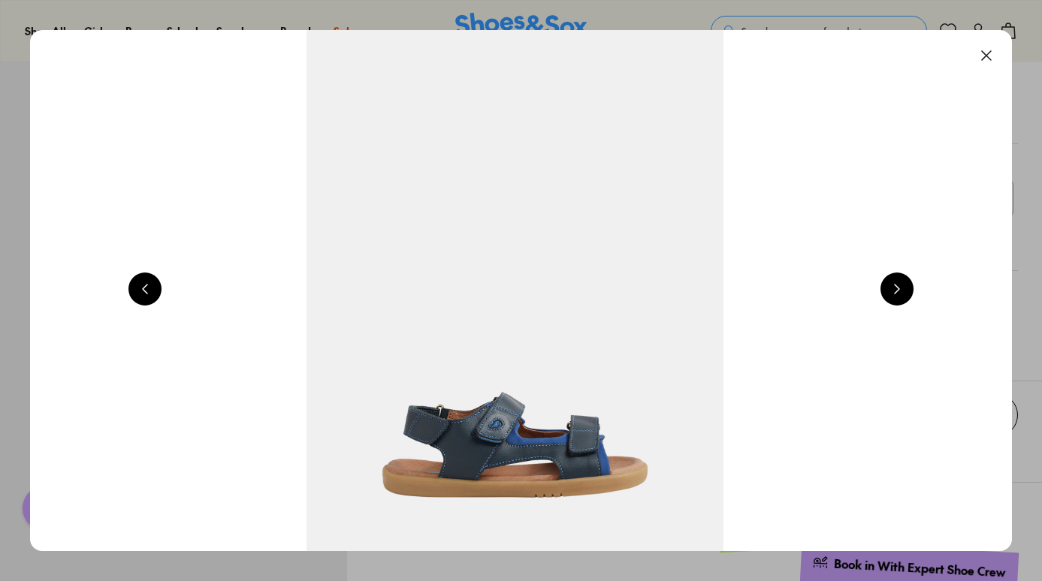
click at [898, 282] on button at bounding box center [896, 289] width 33 height 33
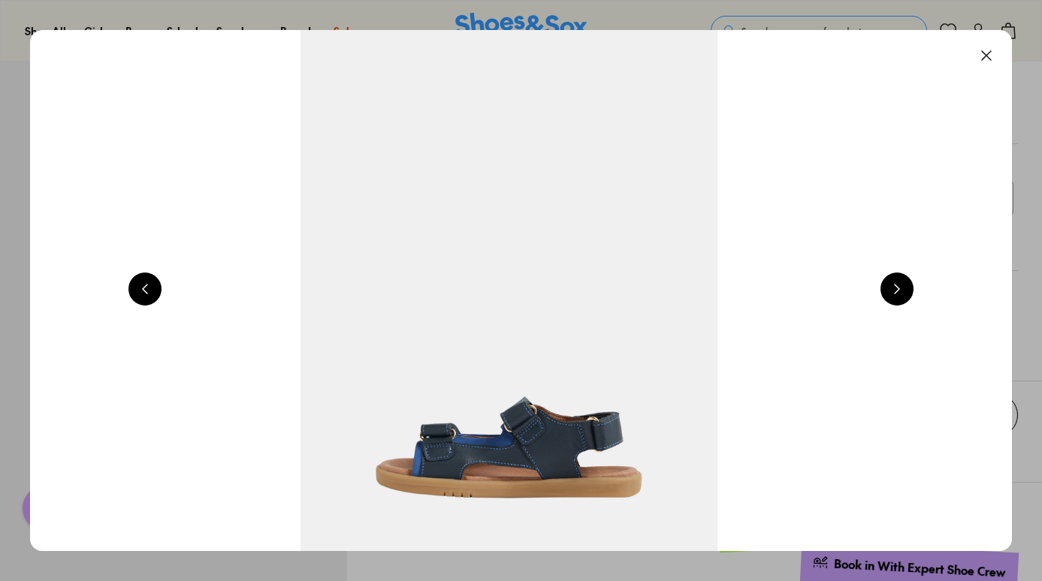
click at [898, 282] on button at bounding box center [896, 289] width 33 height 33
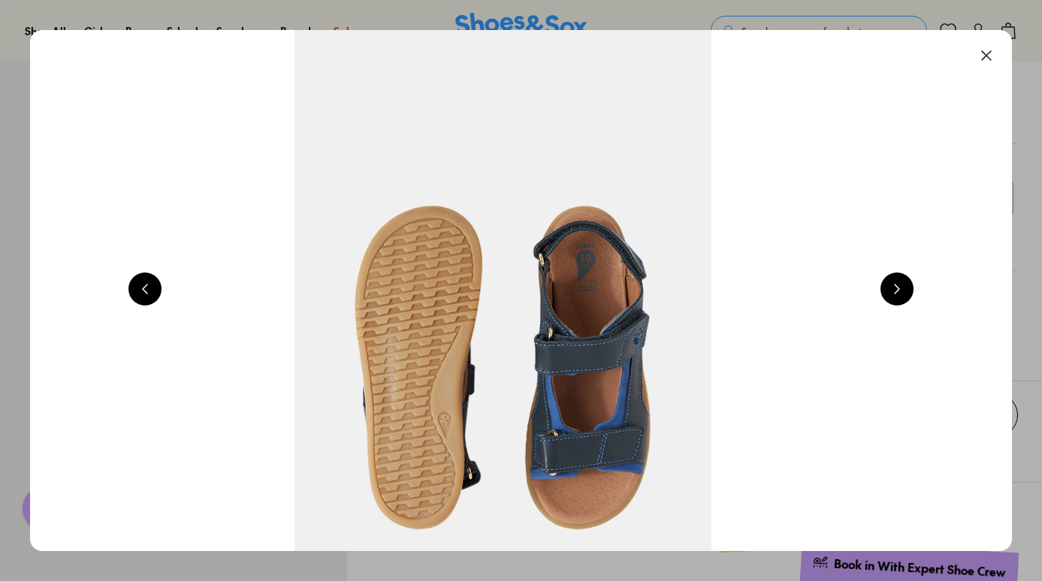
click at [898, 282] on button at bounding box center [896, 289] width 33 height 33
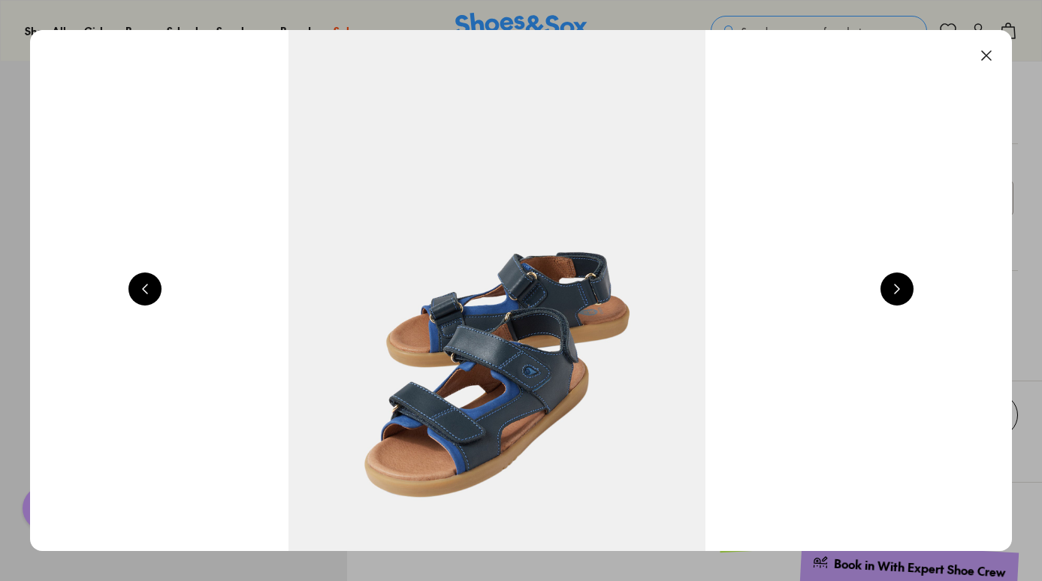
click at [898, 282] on button at bounding box center [896, 289] width 33 height 33
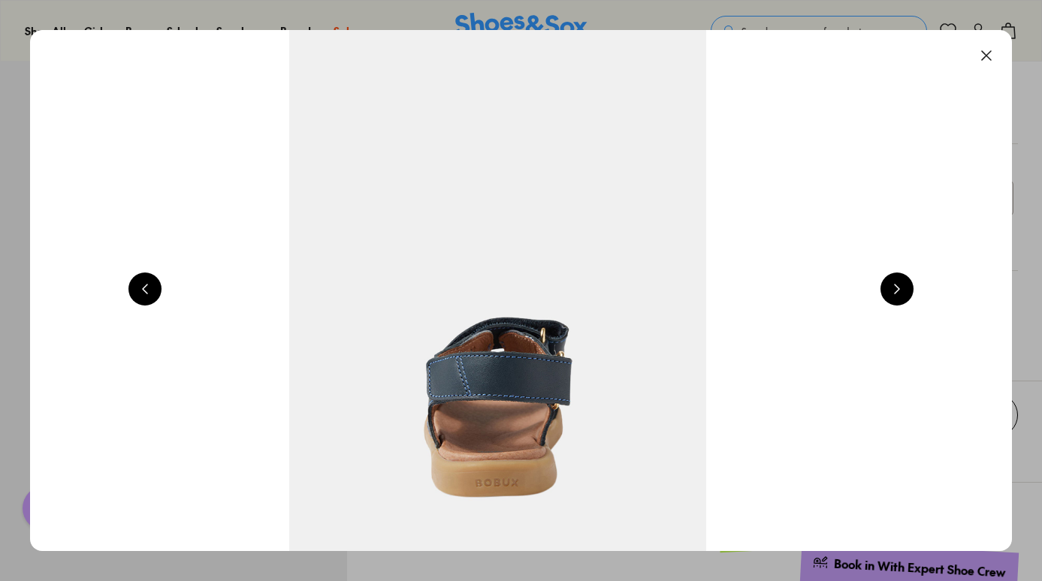
scroll to position [0, 4939]
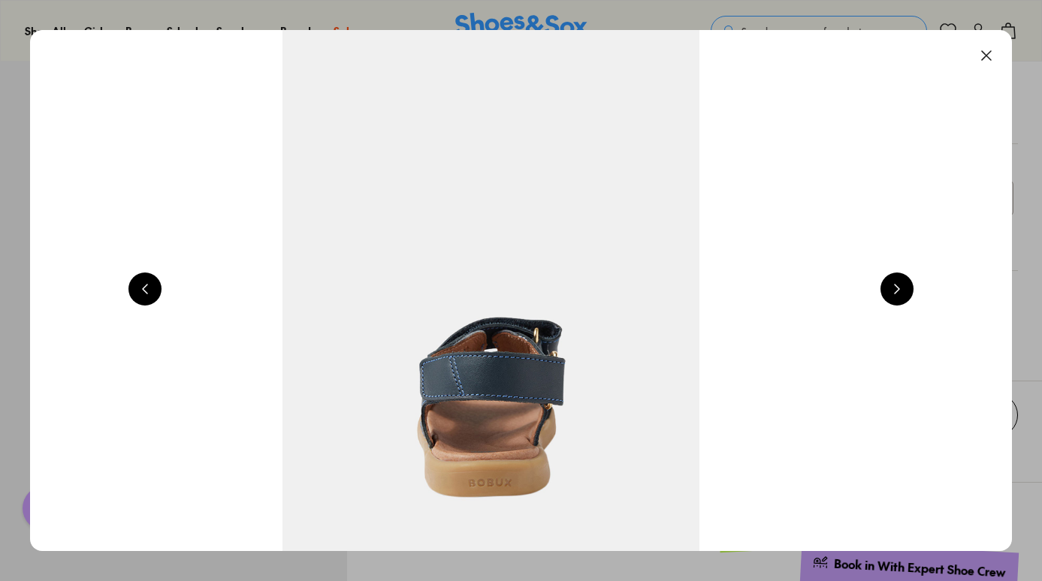
click at [989, 53] on button at bounding box center [986, 55] width 33 height 33
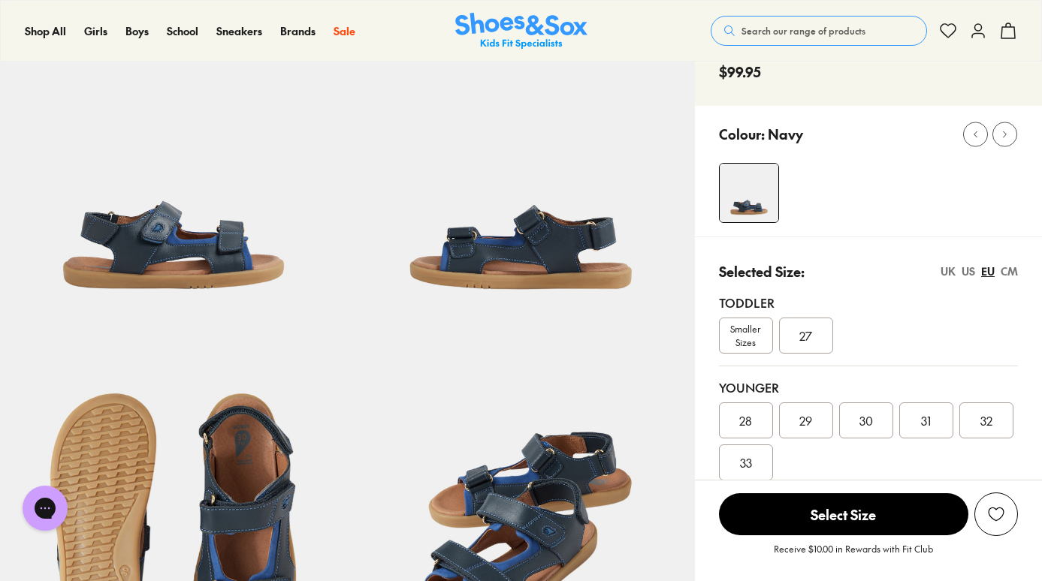
scroll to position [126, 0]
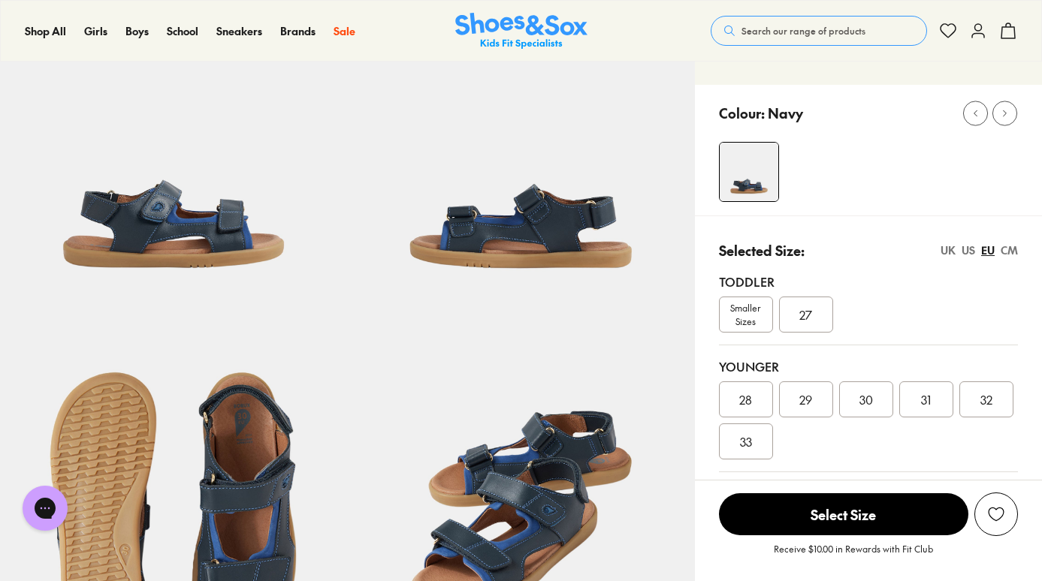
click at [1015, 243] on div "CM" at bounding box center [1009, 251] width 17 height 16
click at [857, 409] on div "18.6" at bounding box center [866, 400] width 54 height 36
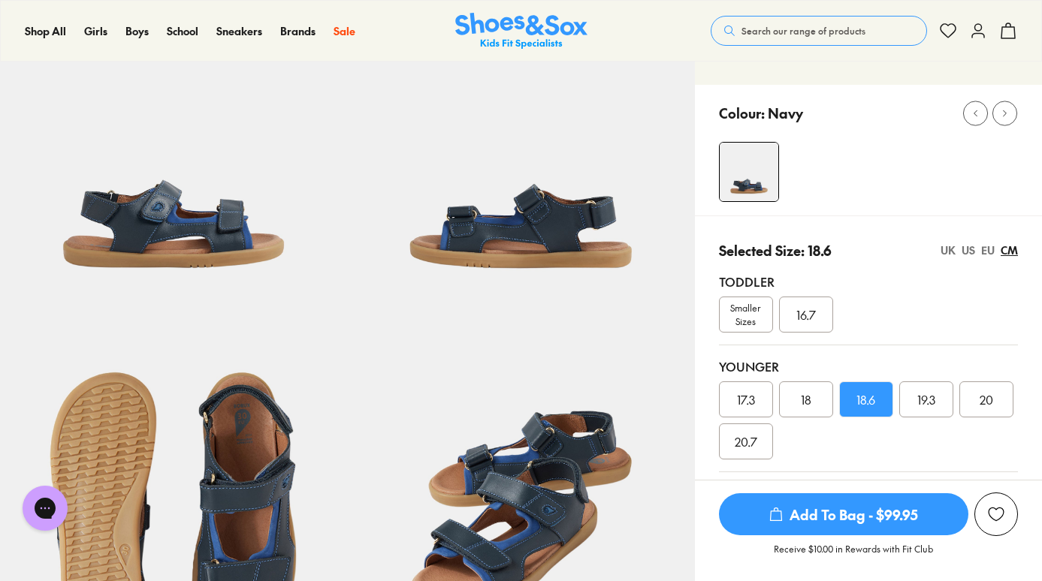
click at [859, 526] on span "Add To Bag - $99.95" at bounding box center [843, 515] width 249 height 42
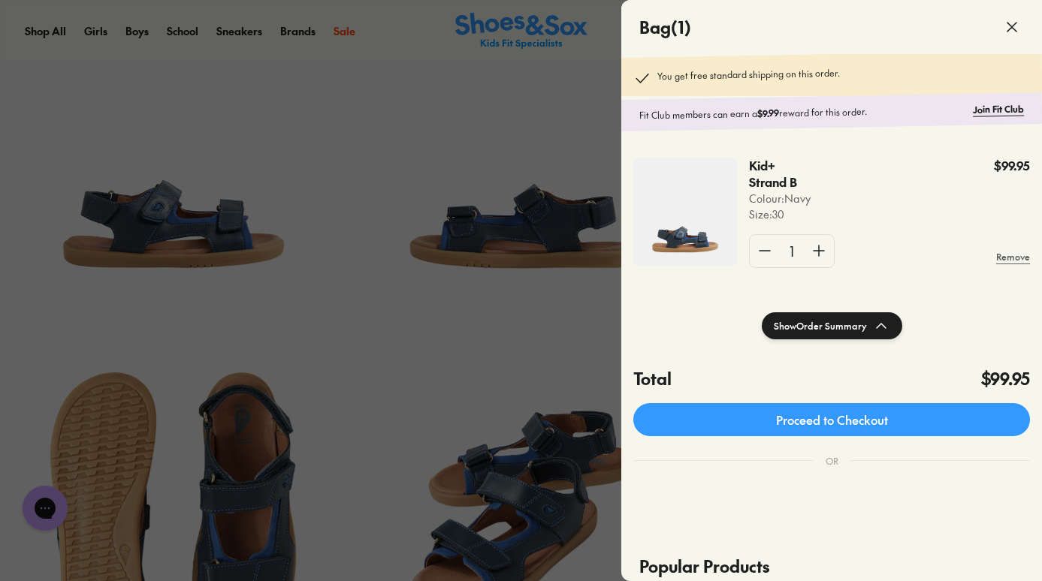
click at [327, 136] on div at bounding box center [521, 290] width 1042 height 581
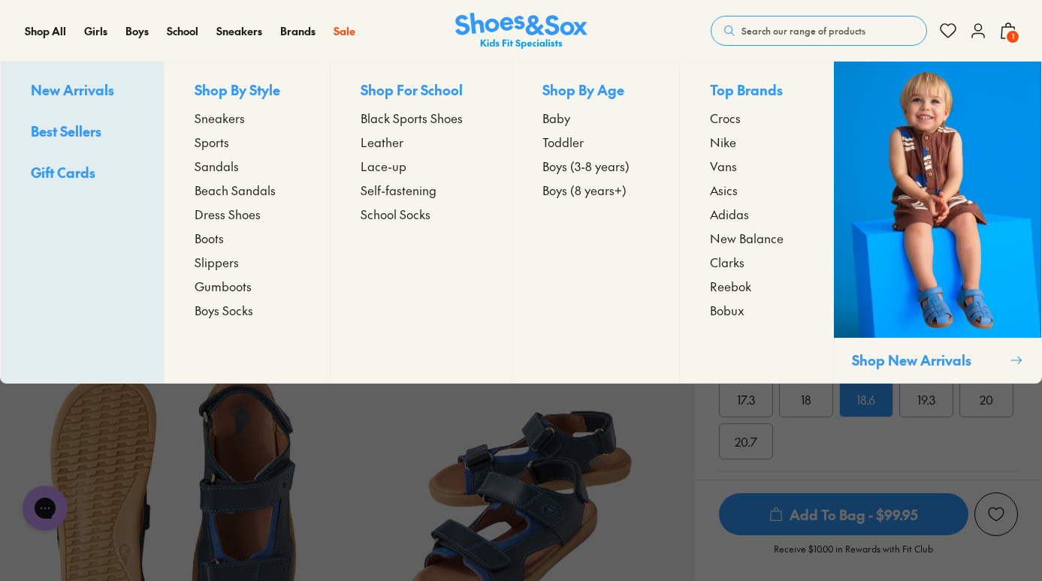
click at [232, 167] on span "Sandals" at bounding box center [217, 166] width 44 height 18
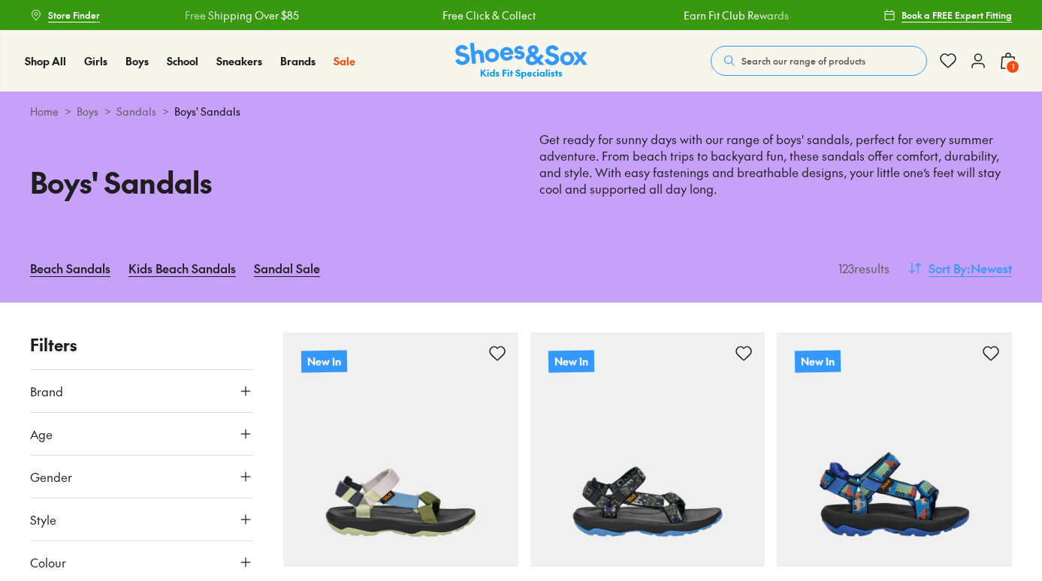
click at [983, 266] on span ": Newest" at bounding box center [989, 268] width 45 height 18
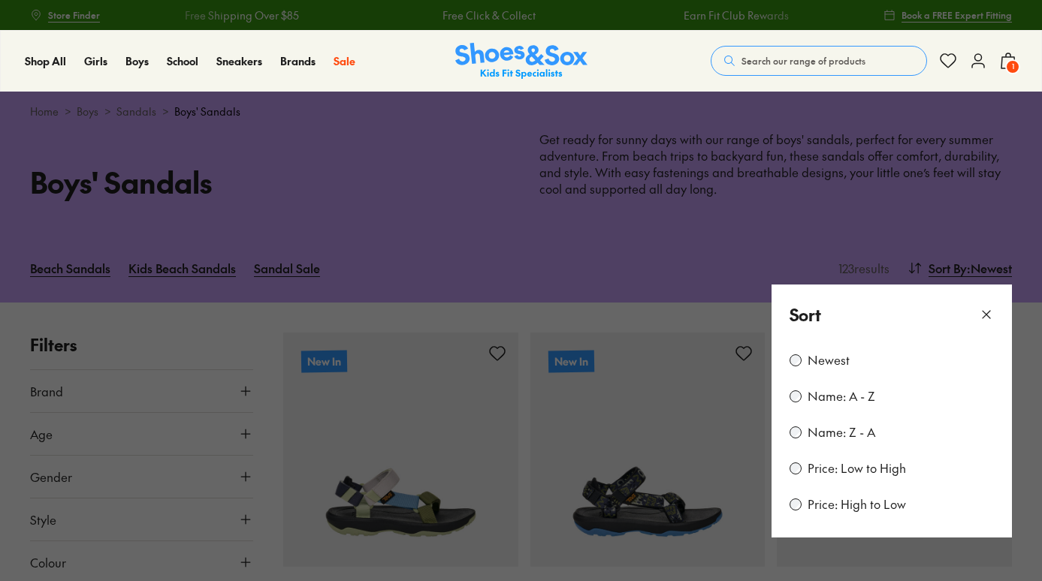
click at [828, 497] on label "Price: High to Low" at bounding box center [857, 505] width 98 height 17
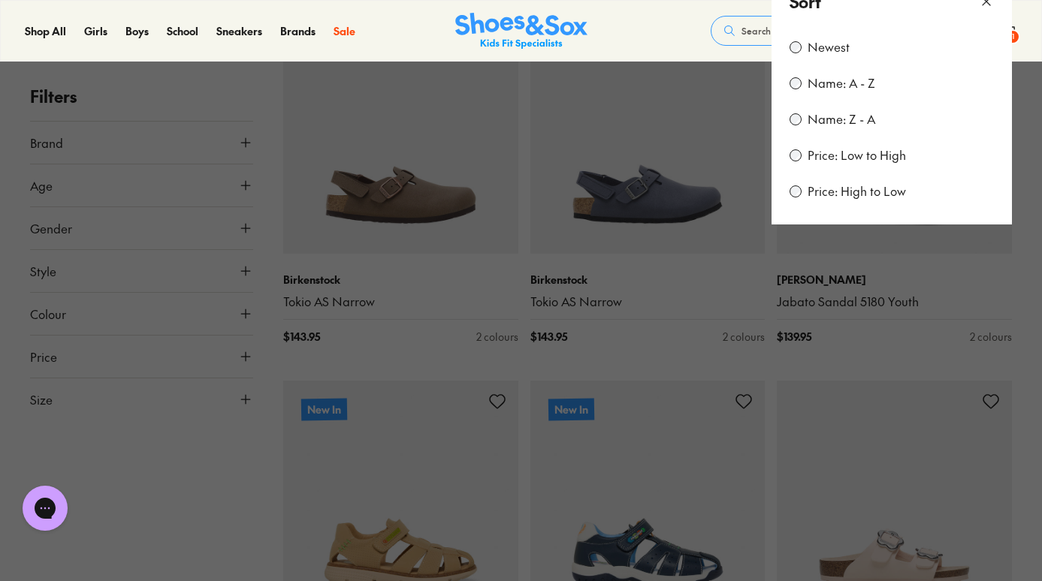
scroll to position [210, 0]
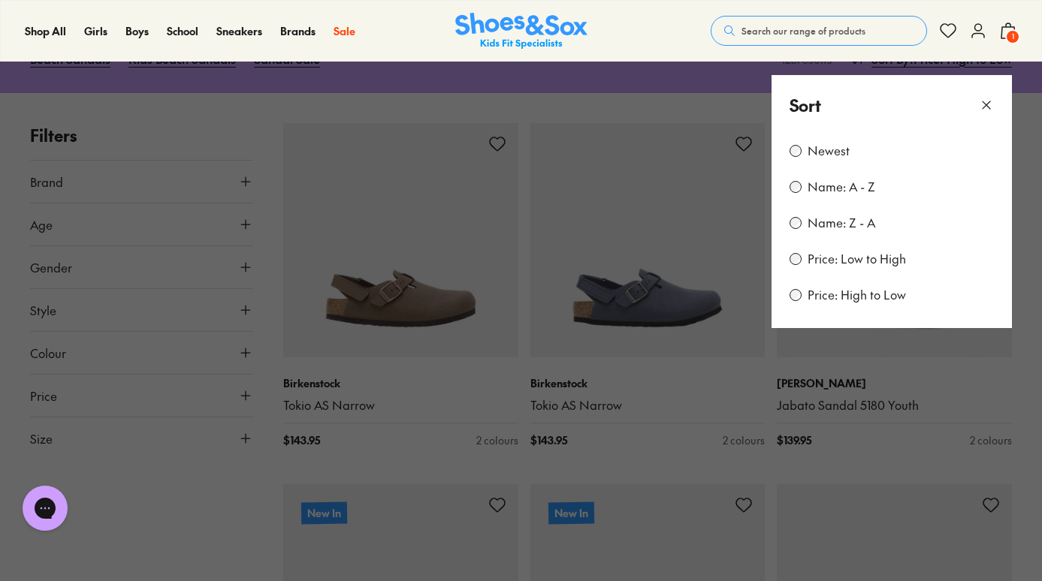
click at [1015, 349] on button at bounding box center [521, 290] width 1042 height 581
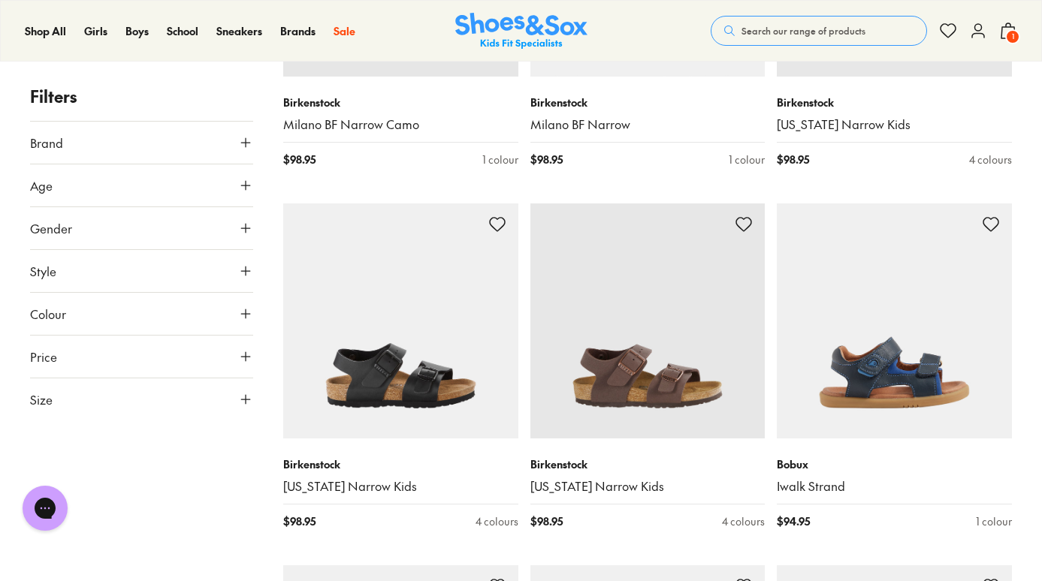
scroll to position [3126, 0]
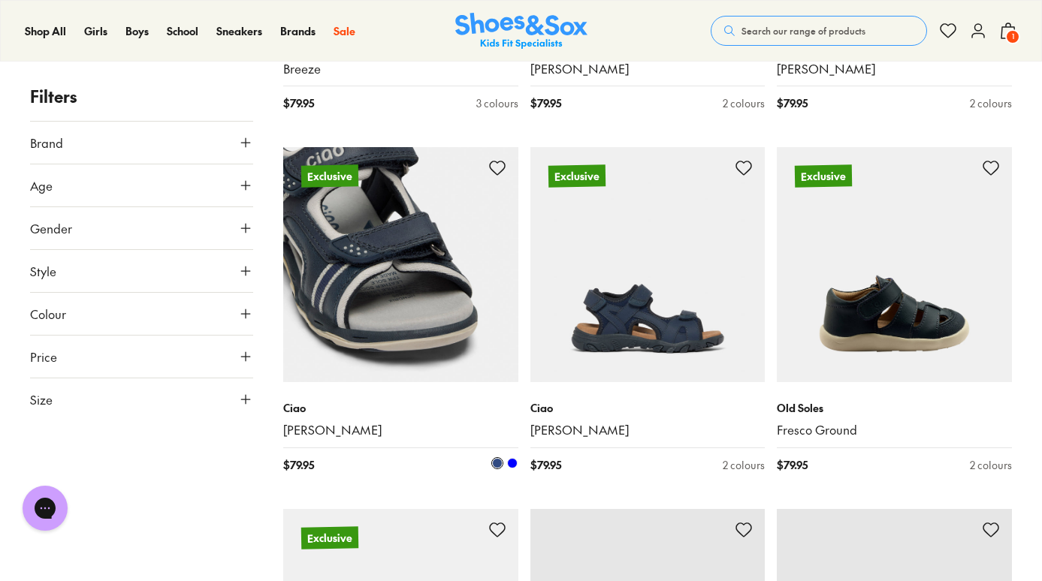
scroll to position [7588, 0]
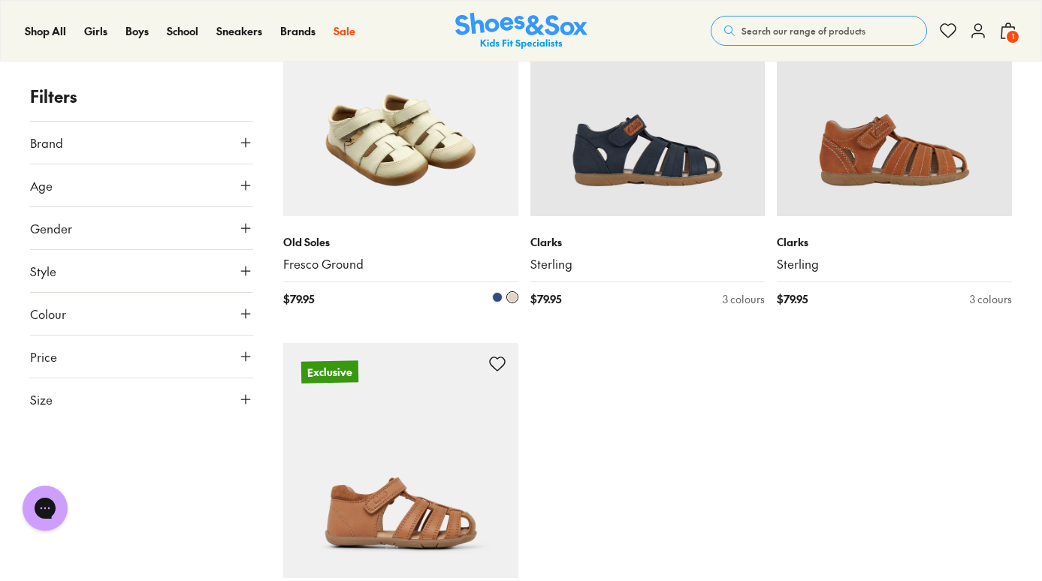
type input "***"
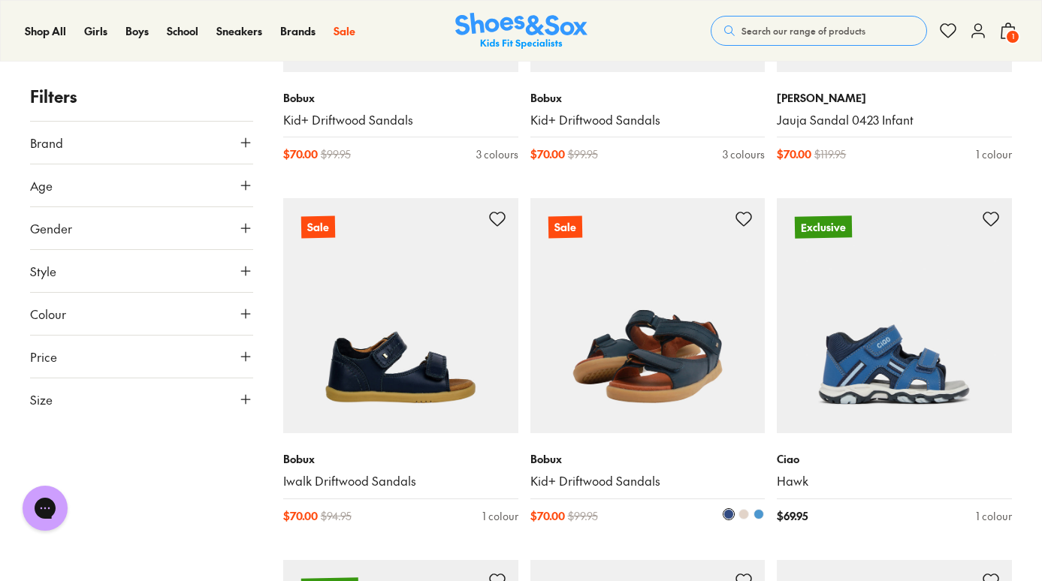
scroll to position [9183, 0]
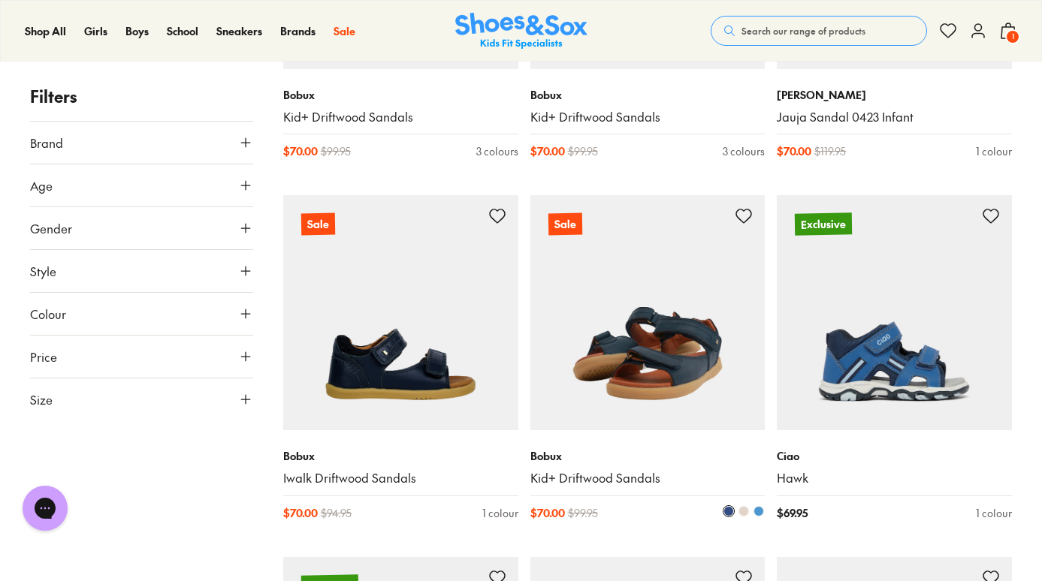
click at [704, 382] on img at bounding box center [647, 312] width 235 height 235
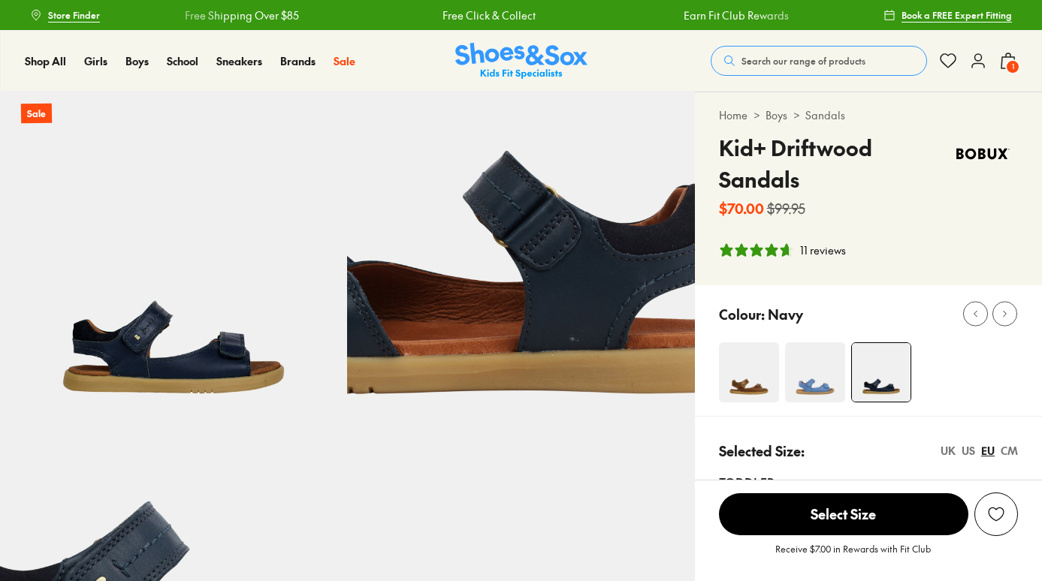
select select "*"
click at [1007, 448] on div "CM" at bounding box center [1009, 451] width 17 height 16
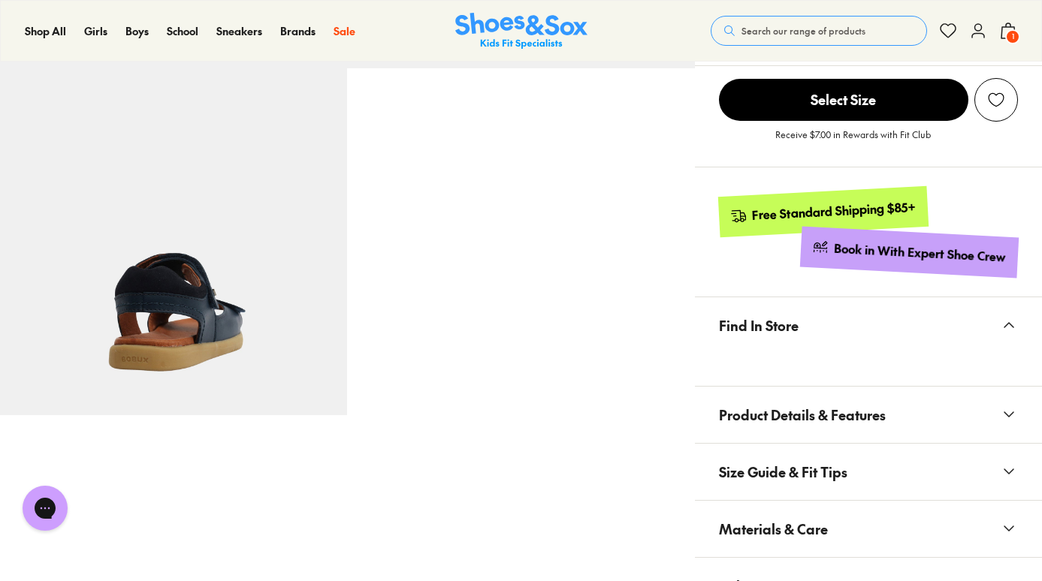
scroll to position [177, 0]
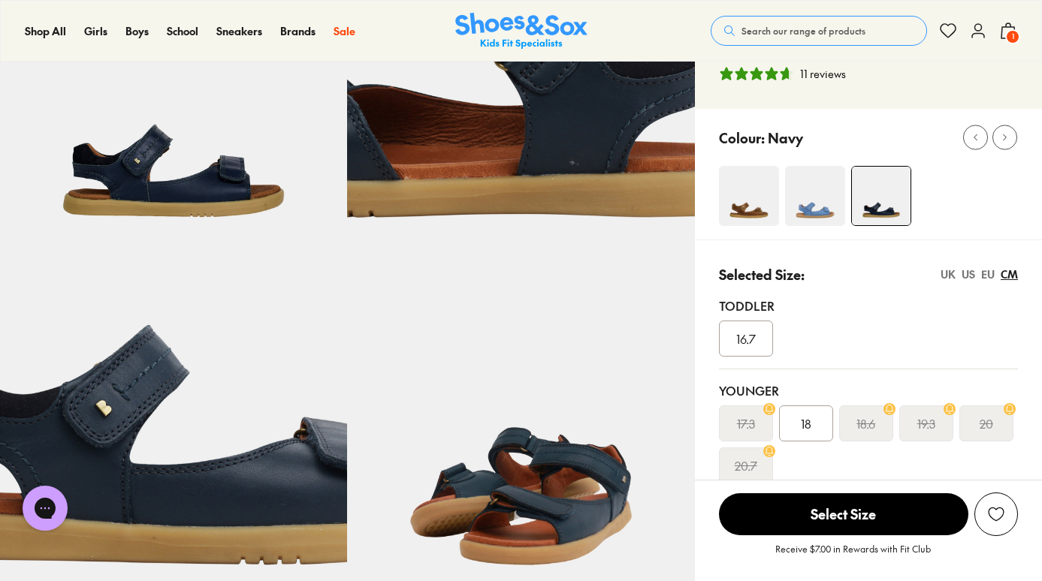
click at [753, 198] on img at bounding box center [749, 196] width 60 height 60
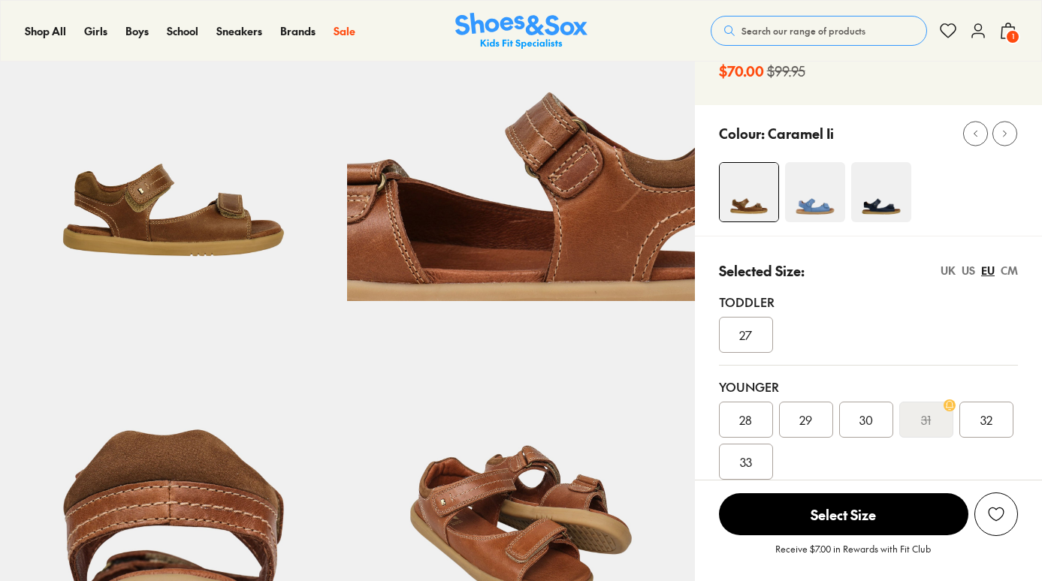
select select "*"
click at [1006, 275] on div "CM" at bounding box center [1009, 271] width 17 height 16
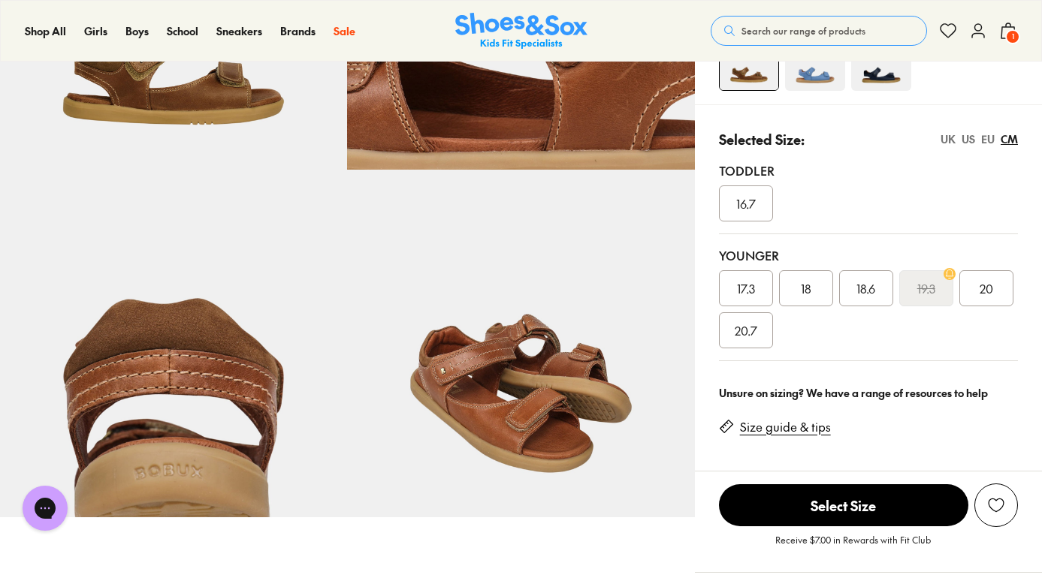
scroll to position [290, 0]
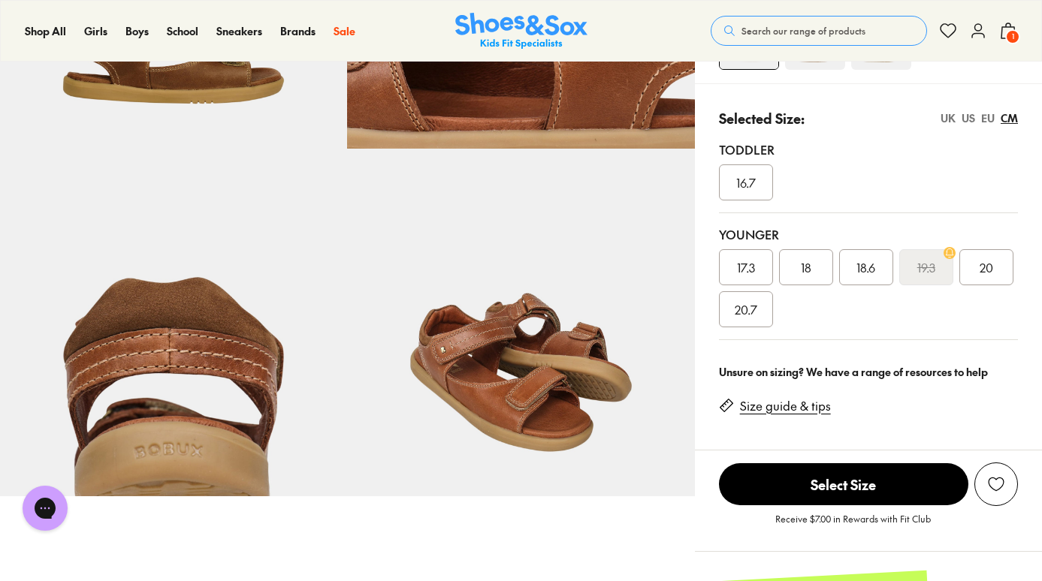
click at [875, 273] on span "18.6" at bounding box center [865, 267] width 19 height 18
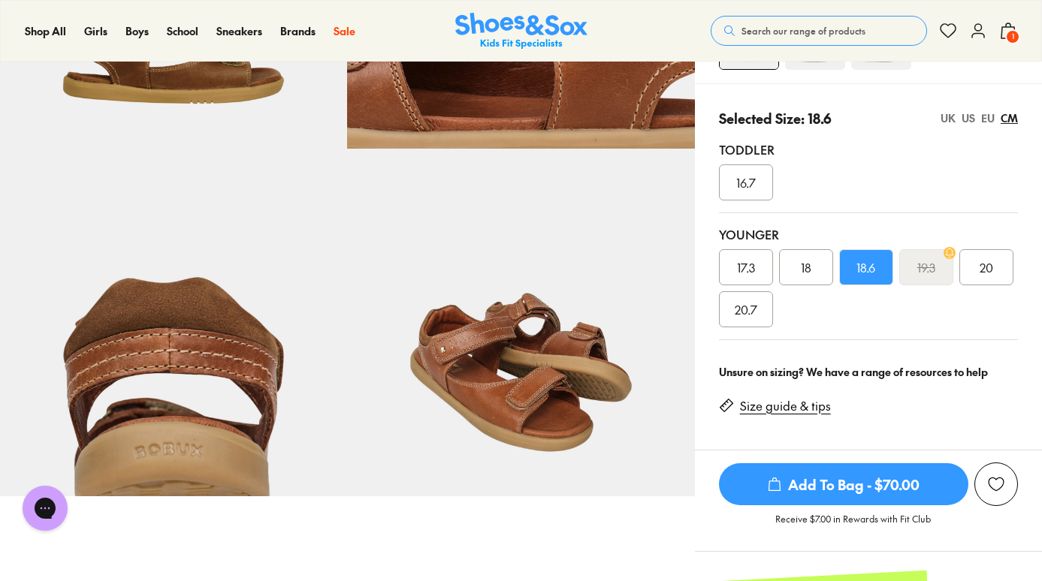
click at [851, 475] on span "Add To Bag - $70.00" at bounding box center [843, 484] width 249 height 42
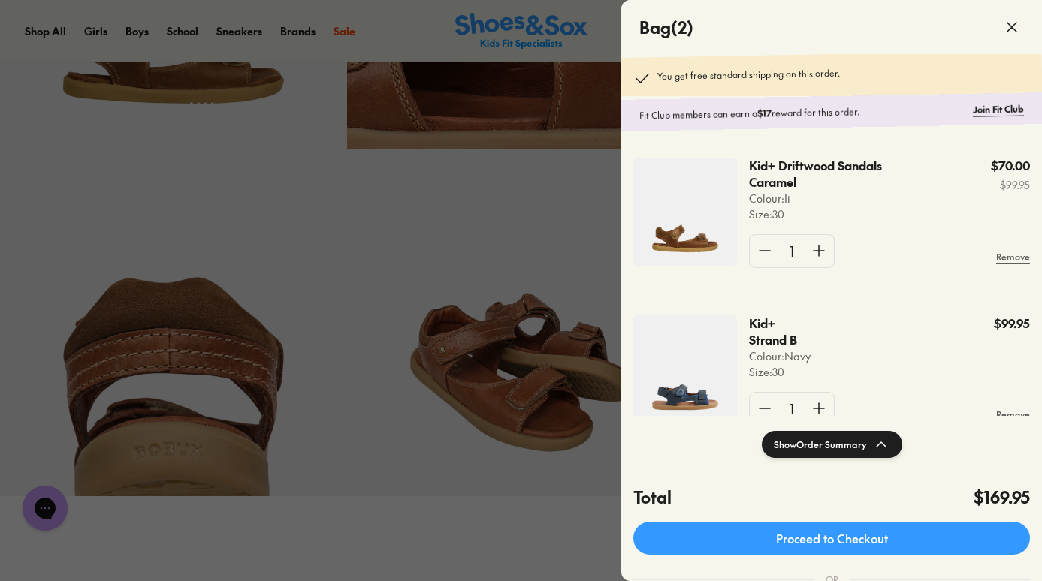
click at [485, 533] on div at bounding box center [521, 290] width 1042 height 581
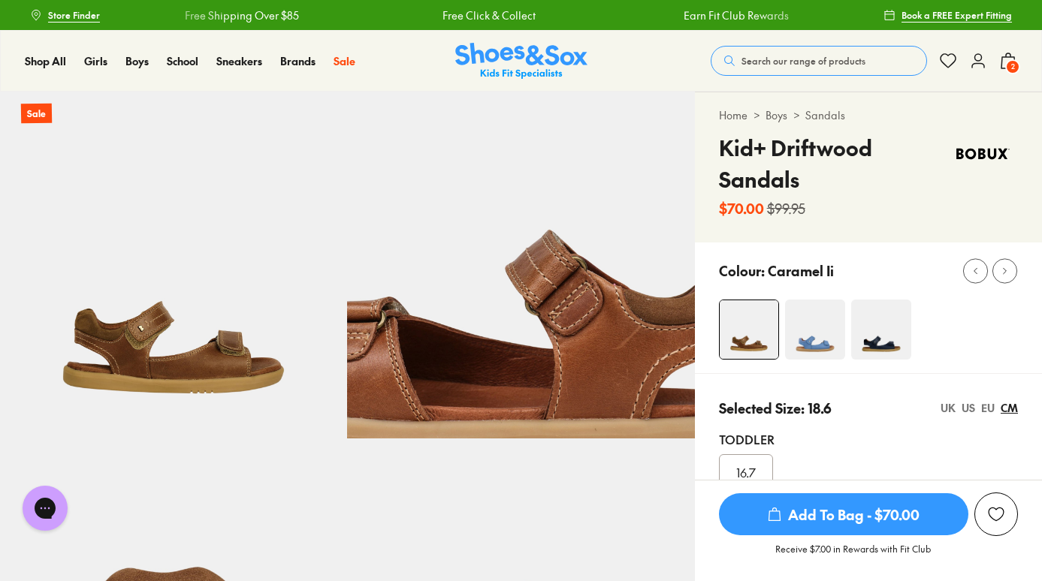
scroll to position [198, 0]
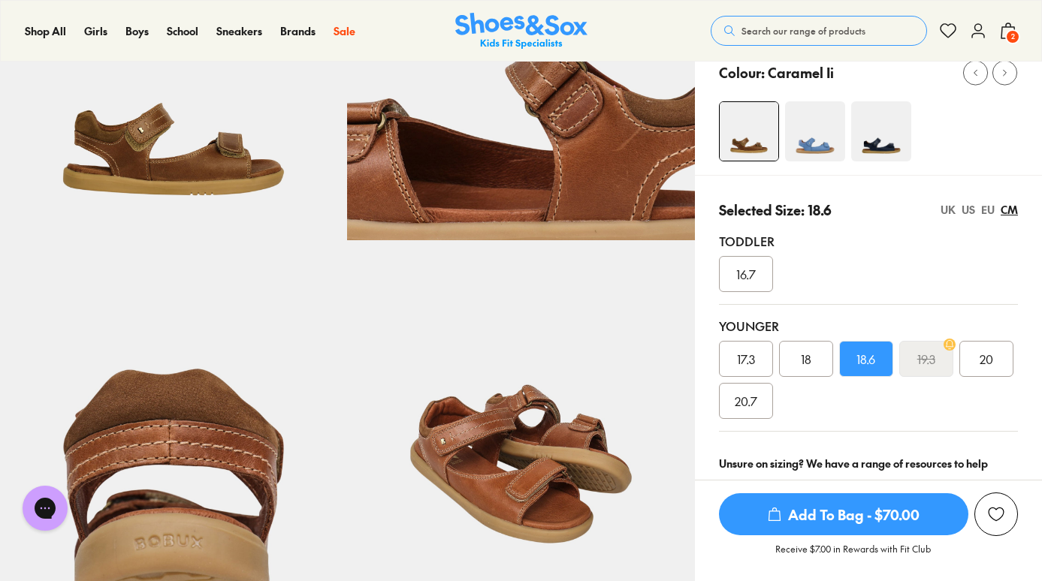
click at [970, 211] on div "US" at bounding box center [969, 210] width 14 height 16
click at [951, 207] on div "UK" at bounding box center [947, 210] width 15 height 16
click at [986, 210] on div "EU" at bounding box center [988, 210] width 14 height 16
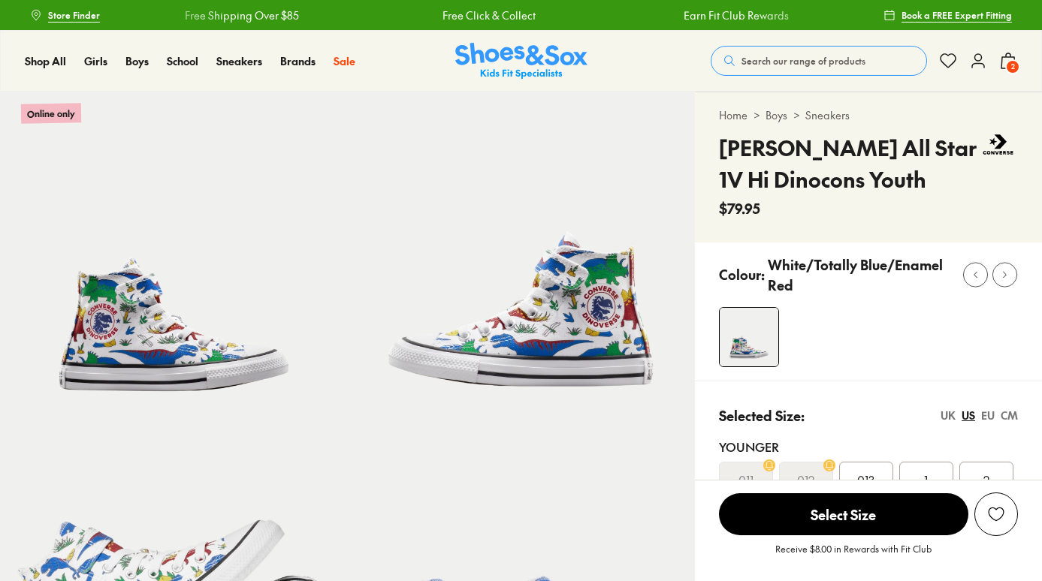
select select "*"
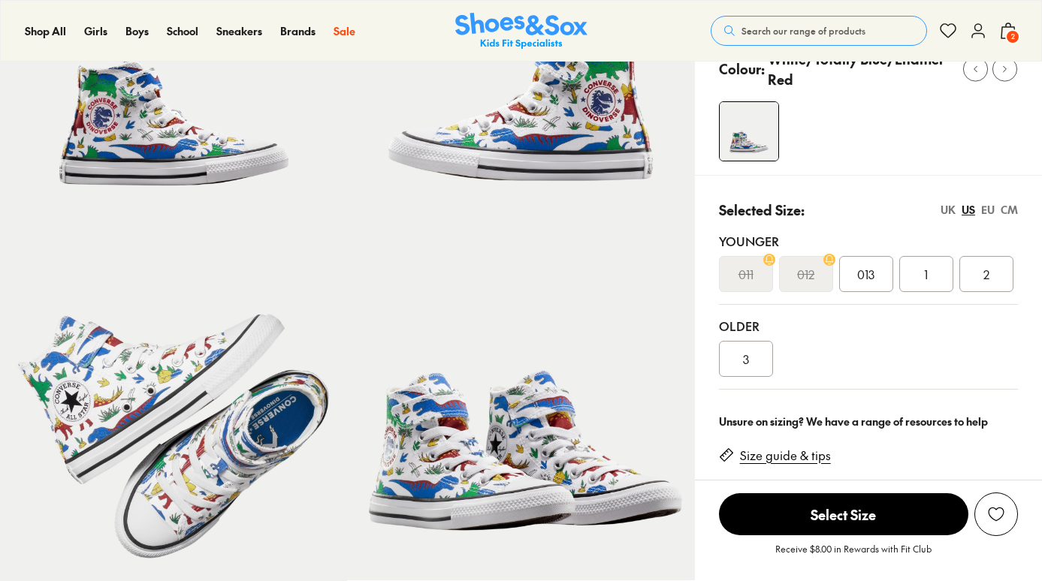
click at [1019, 211] on div "Selected Size: [GEOGRAPHIC_DATA] [GEOGRAPHIC_DATA] [GEOGRAPHIC_DATA] CM Younger…" at bounding box center [868, 288] width 347 height 227
click at [1017, 211] on div "CM" at bounding box center [1009, 210] width 17 height 16
click at [750, 275] on s "17" at bounding box center [746, 274] width 11 height 18
